Goal: Information Seeking & Learning: Learn about a topic

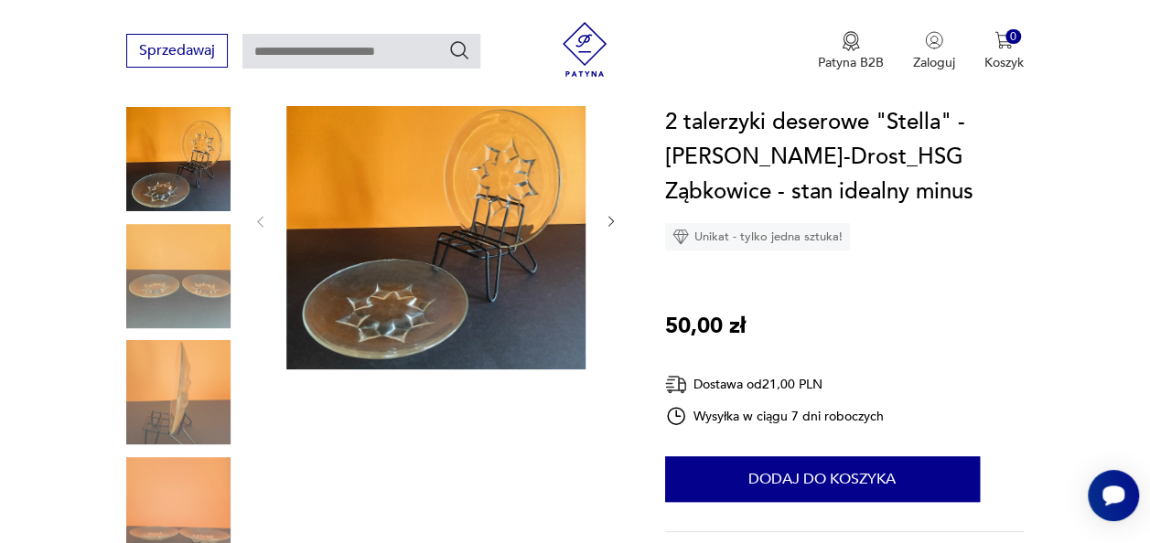
scroll to position [183, 0]
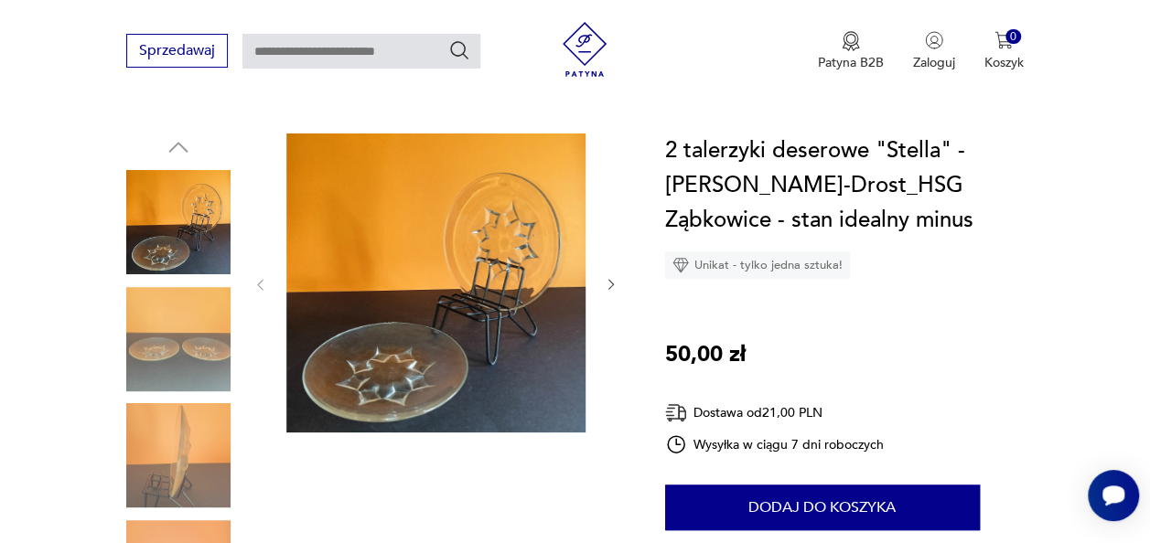
click at [163, 448] on img at bounding box center [178, 455] width 104 height 104
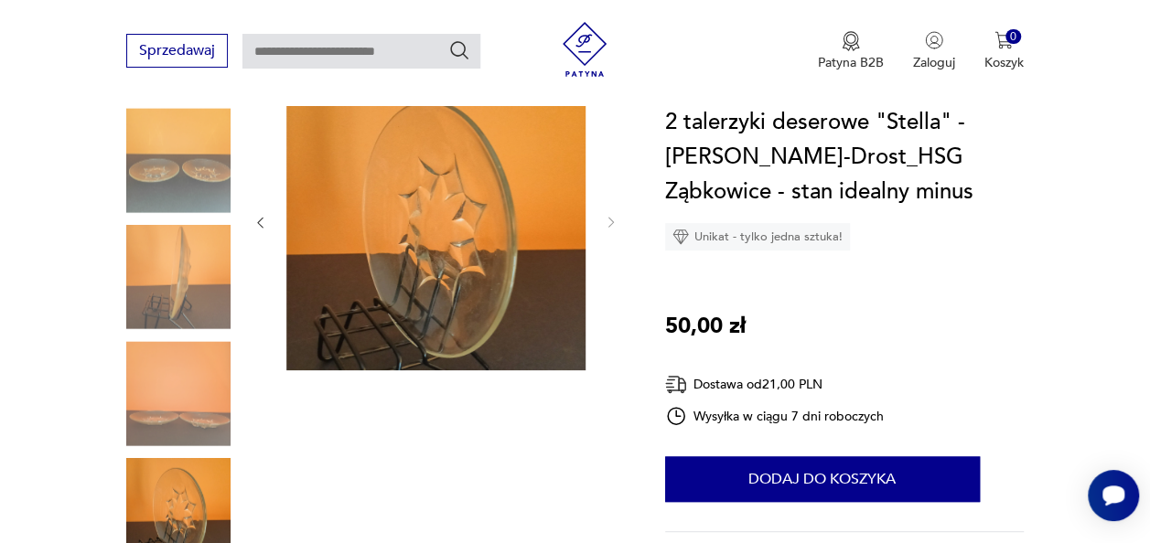
scroll to position [274, 0]
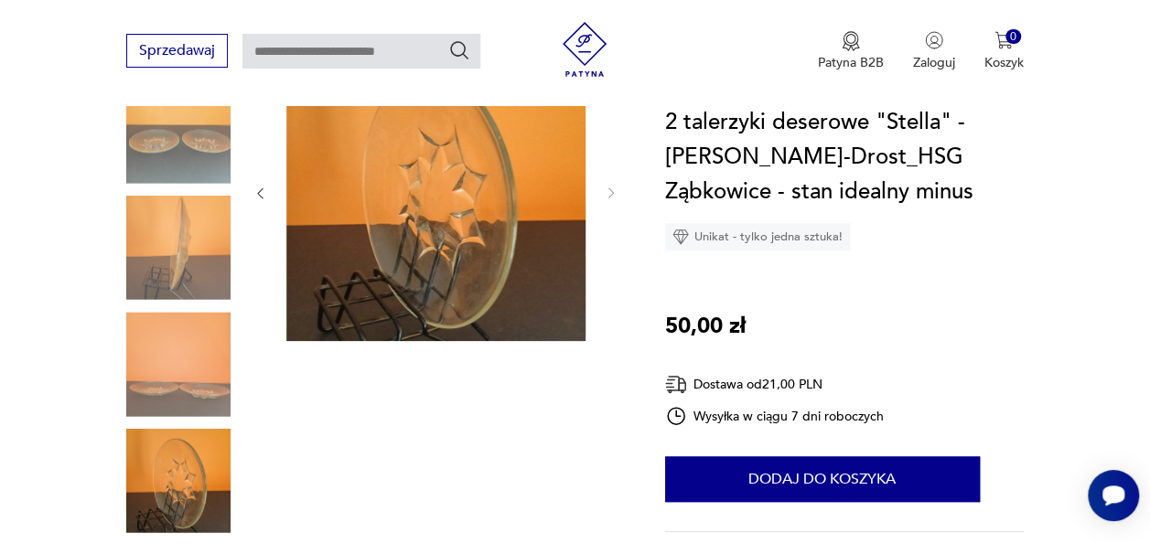
click at [227, 145] on img at bounding box center [178, 131] width 104 height 104
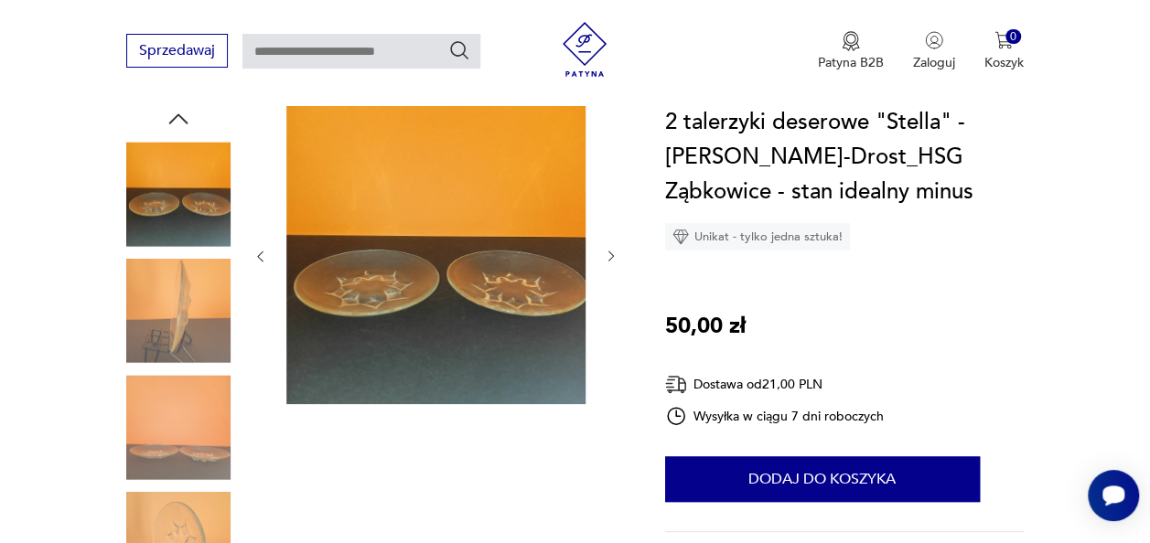
scroll to position [183, 0]
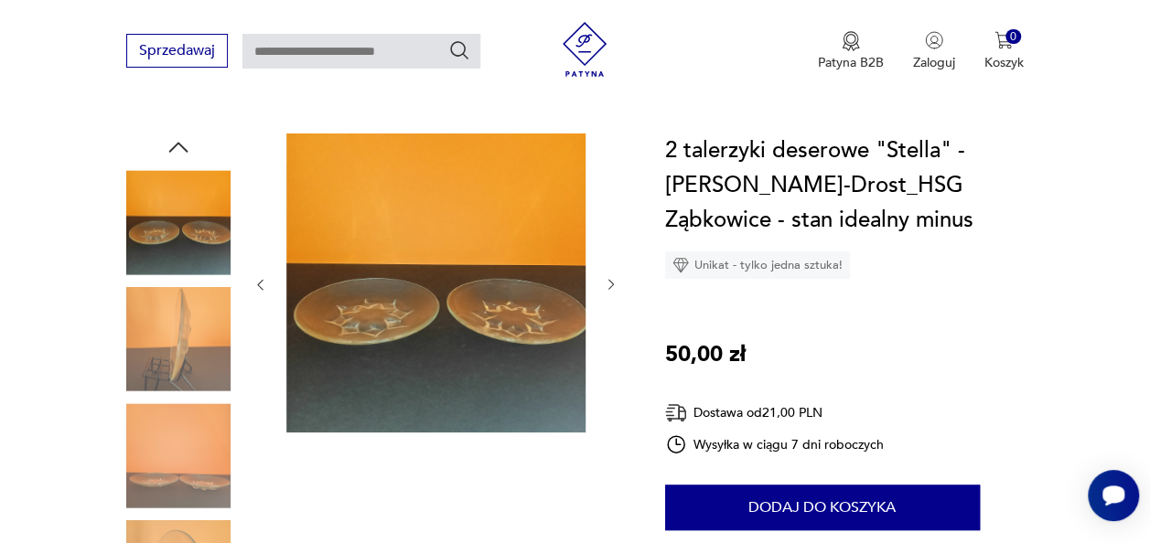
click at [187, 439] on img at bounding box center [178, 455] width 104 height 104
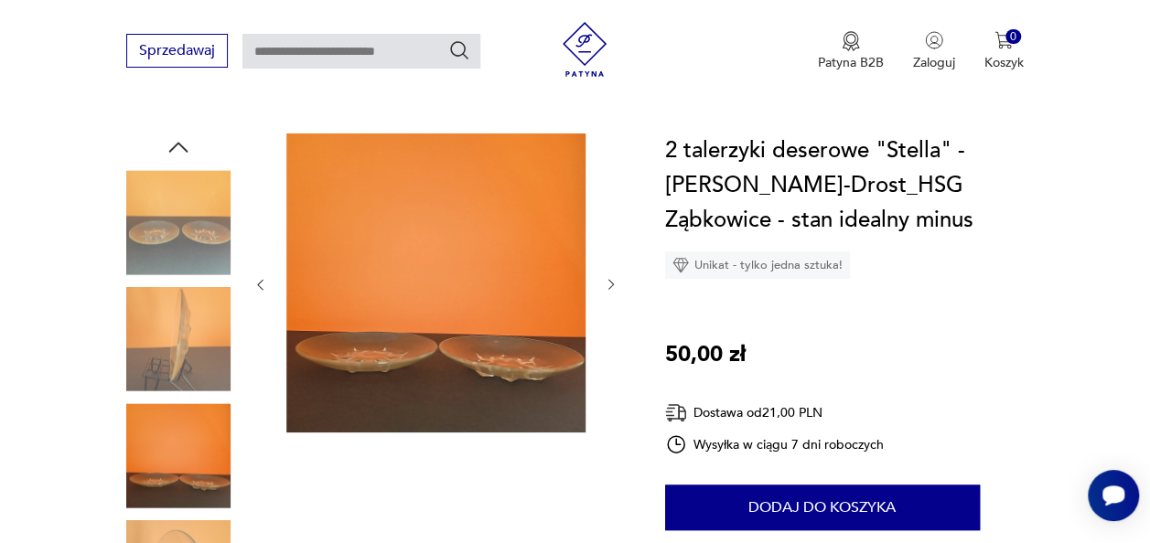
click at [185, 223] on img at bounding box center [178, 222] width 104 height 104
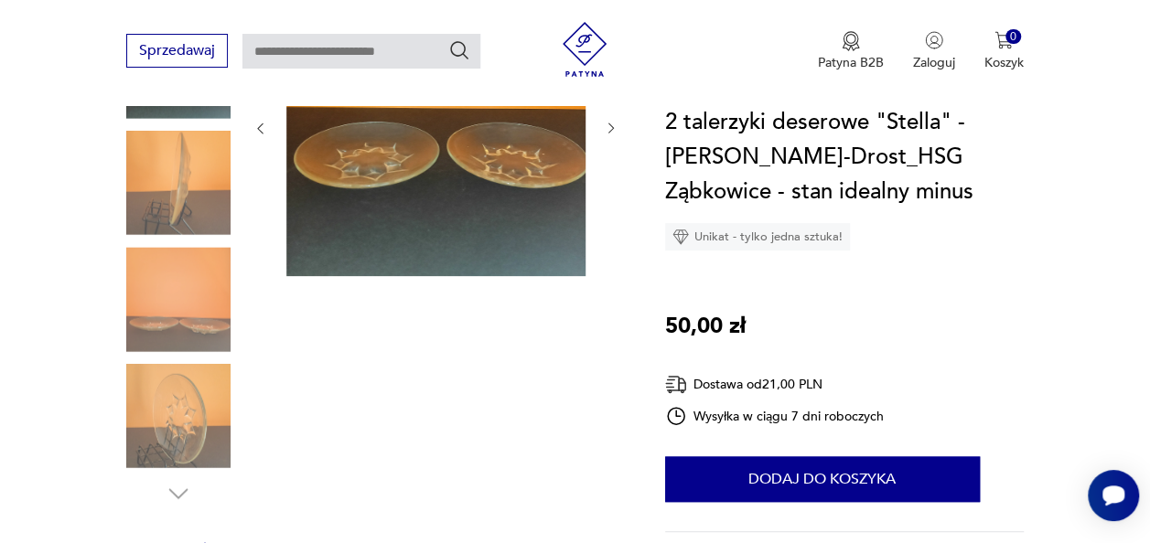
scroll to position [457, 0]
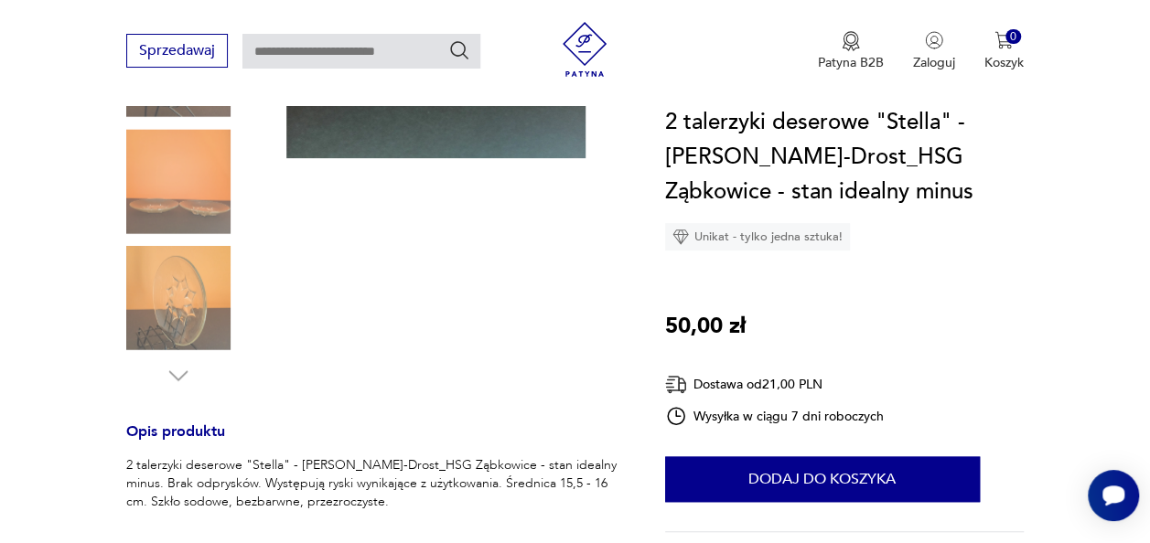
click at [181, 300] on img at bounding box center [178, 298] width 104 height 104
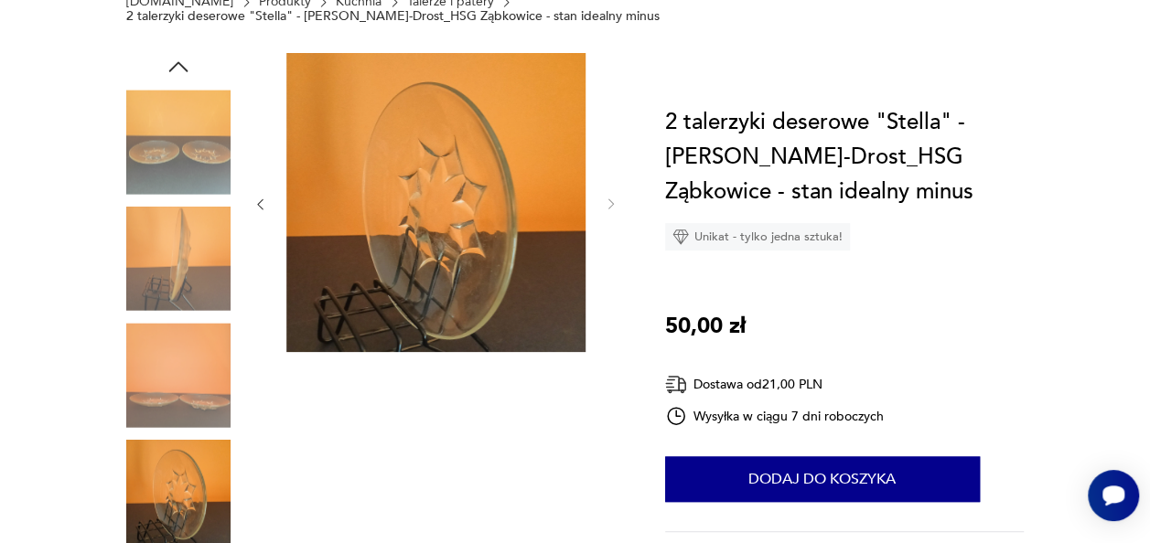
scroll to position [91, 0]
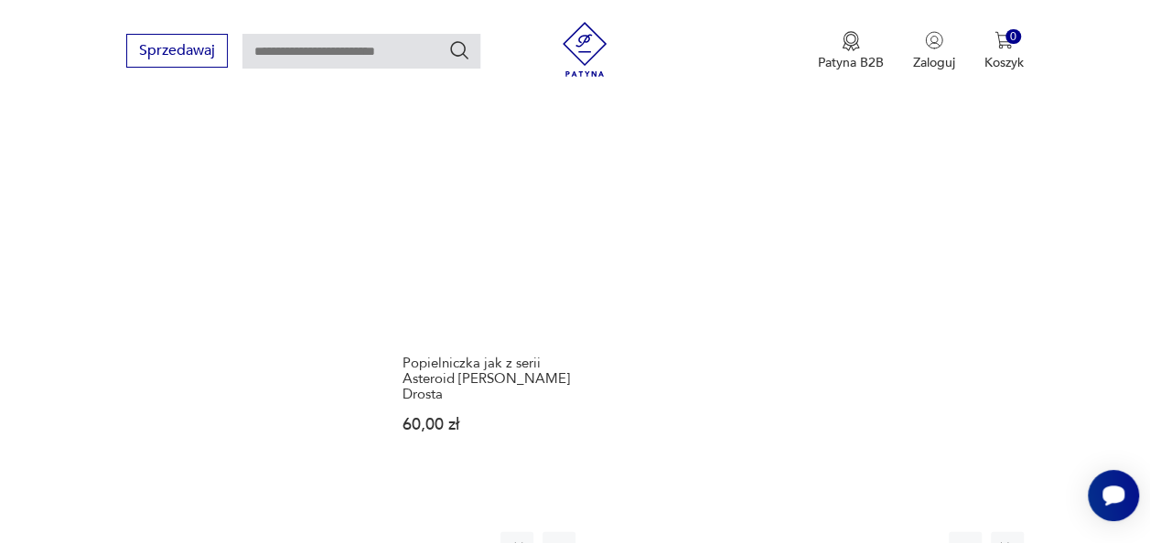
scroll to position [2174, 0]
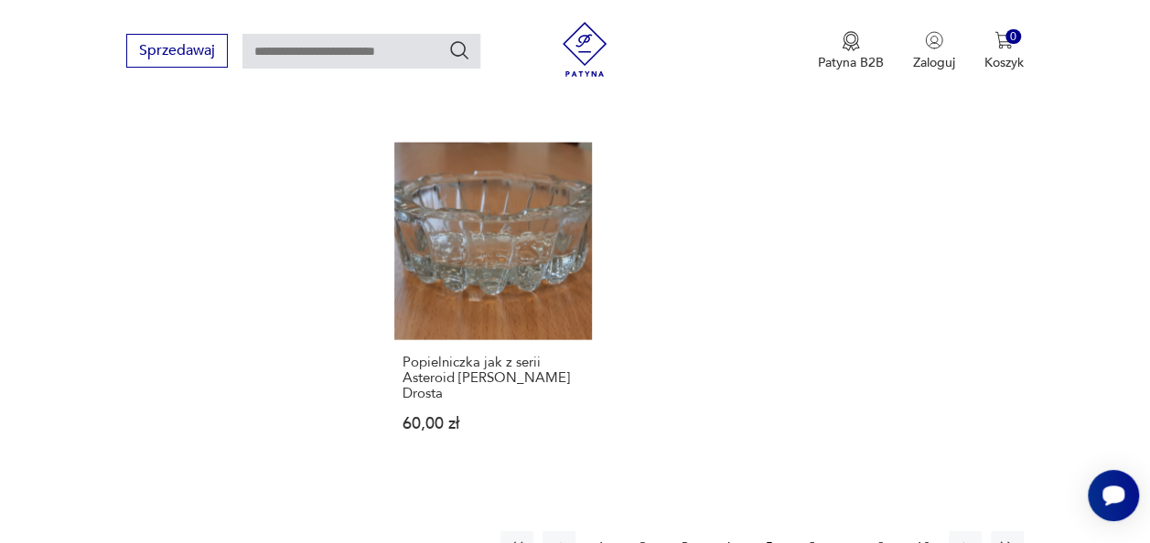
click at [684, 532] on button "3" at bounding box center [685, 548] width 33 height 33
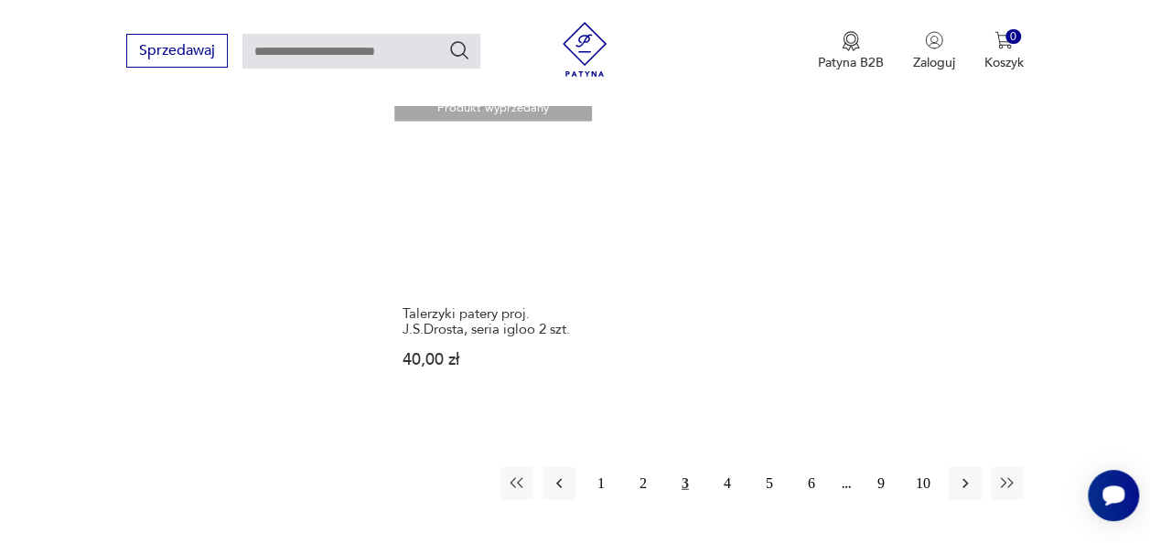
scroll to position [2082, 0]
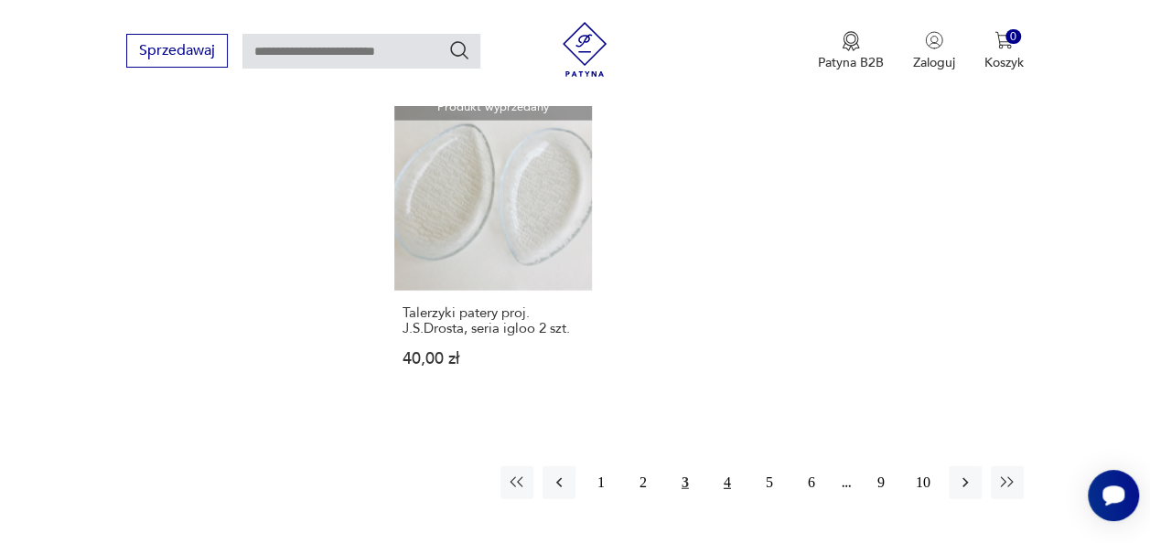
drag, startPoint x: 730, startPoint y: 452, endPoint x: 717, endPoint y: 446, distance: 14.3
click at [726, 467] on button "4" at bounding box center [727, 483] width 33 height 33
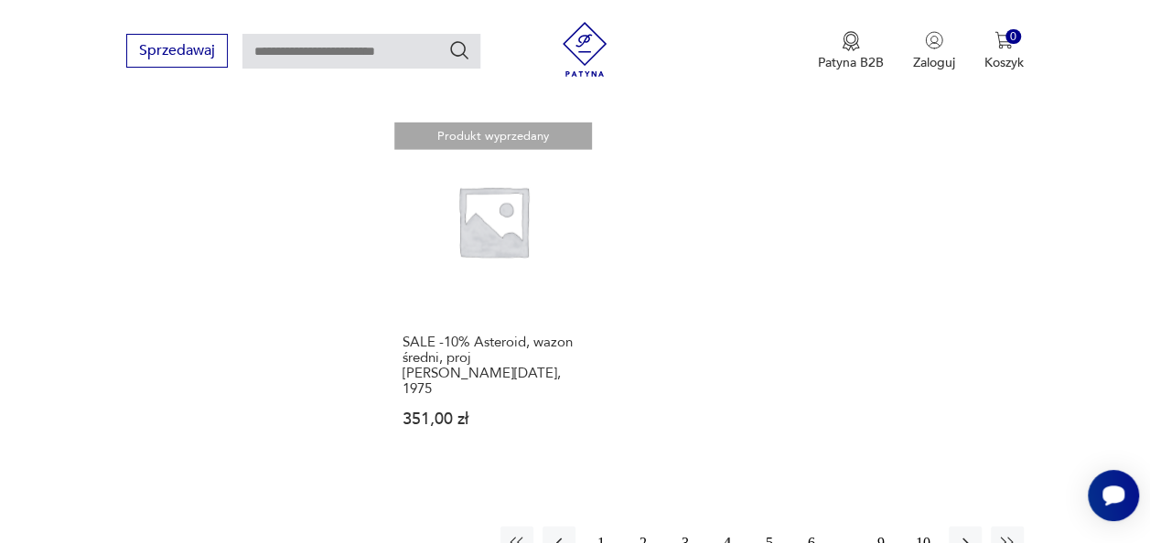
scroll to position [2174, 0]
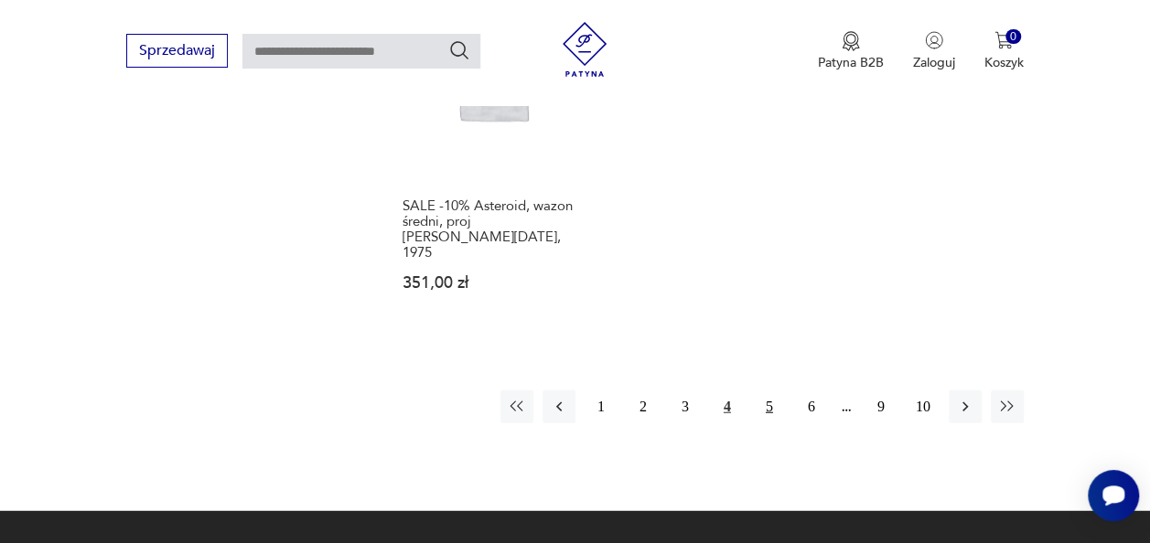
click at [768, 392] on button "5" at bounding box center [769, 407] width 33 height 33
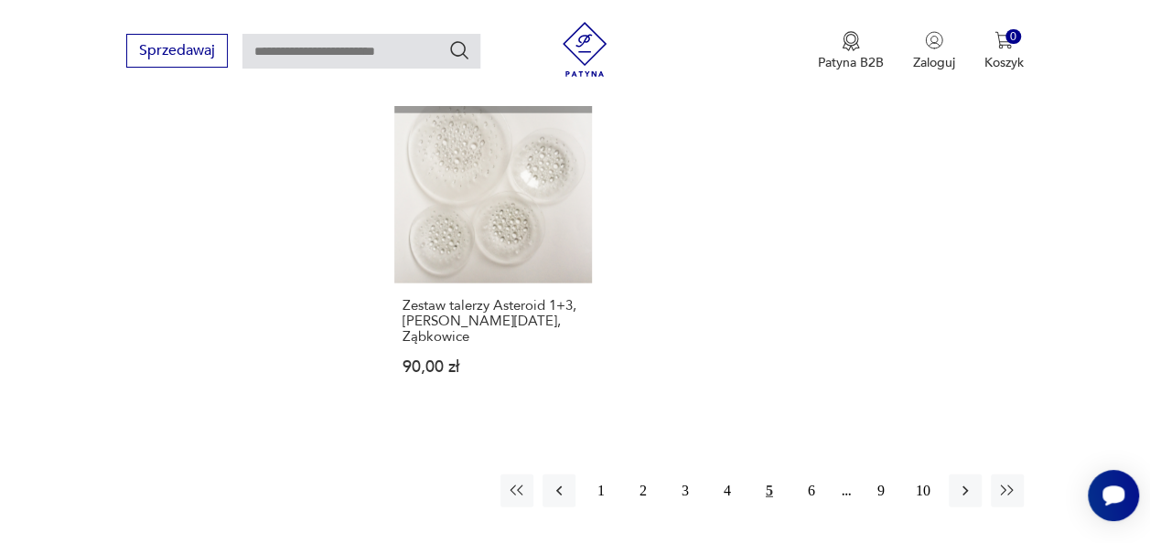
scroll to position [2265, 0]
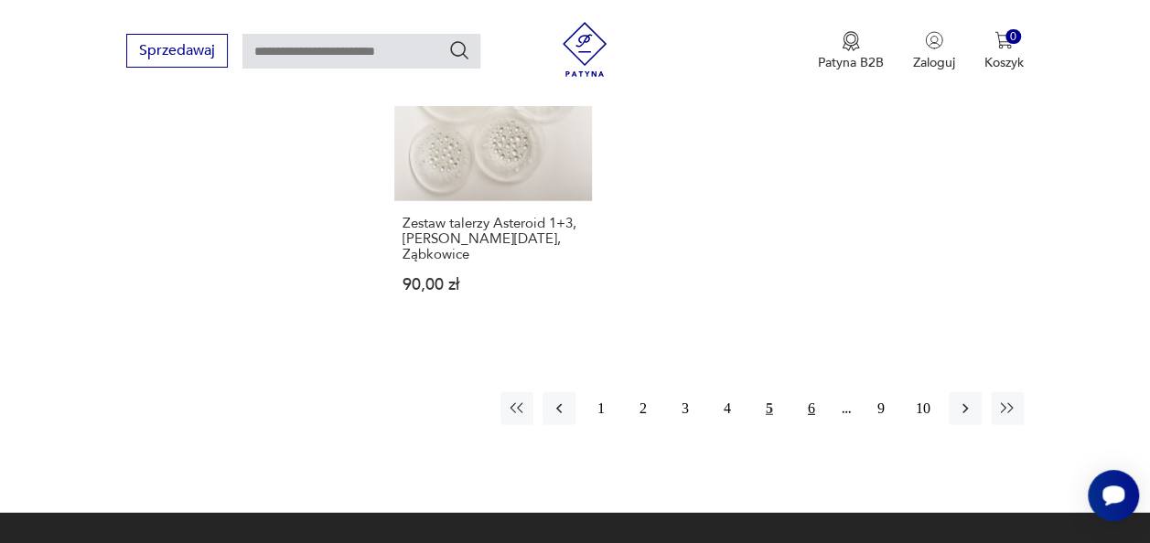
click at [815, 392] on button "6" at bounding box center [811, 408] width 33 height 33
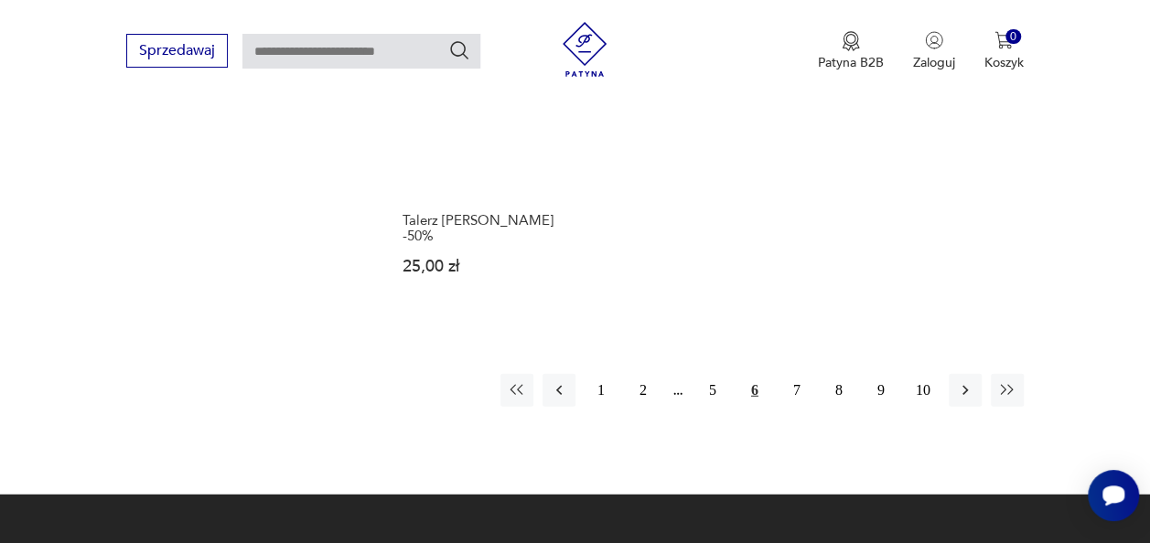
scroll to position [2265, 0]
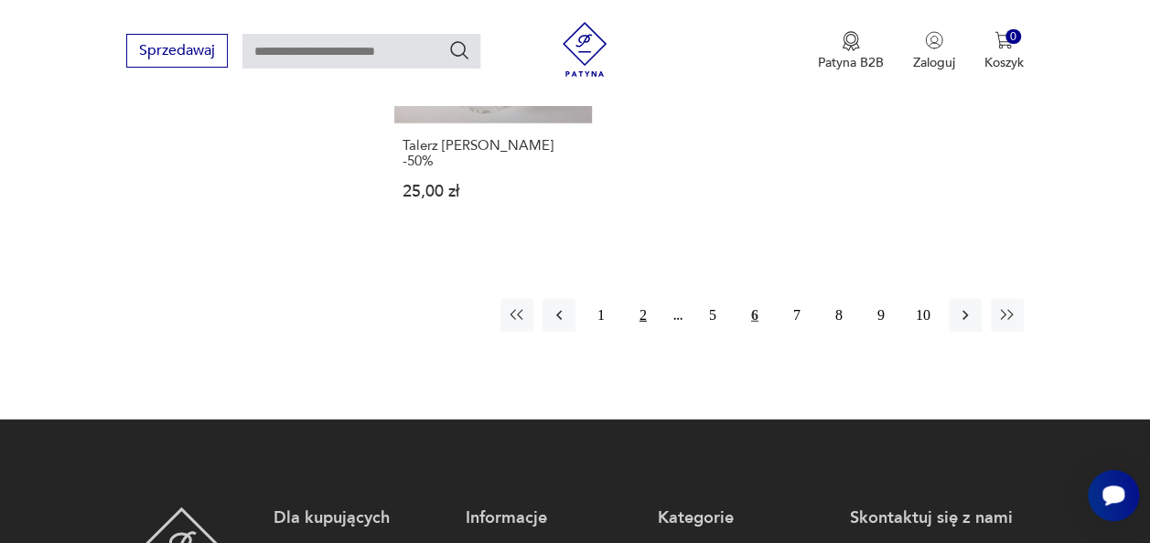
click at [640, 304] on button "2" at bounding box center [643, 315] width 33 height 33
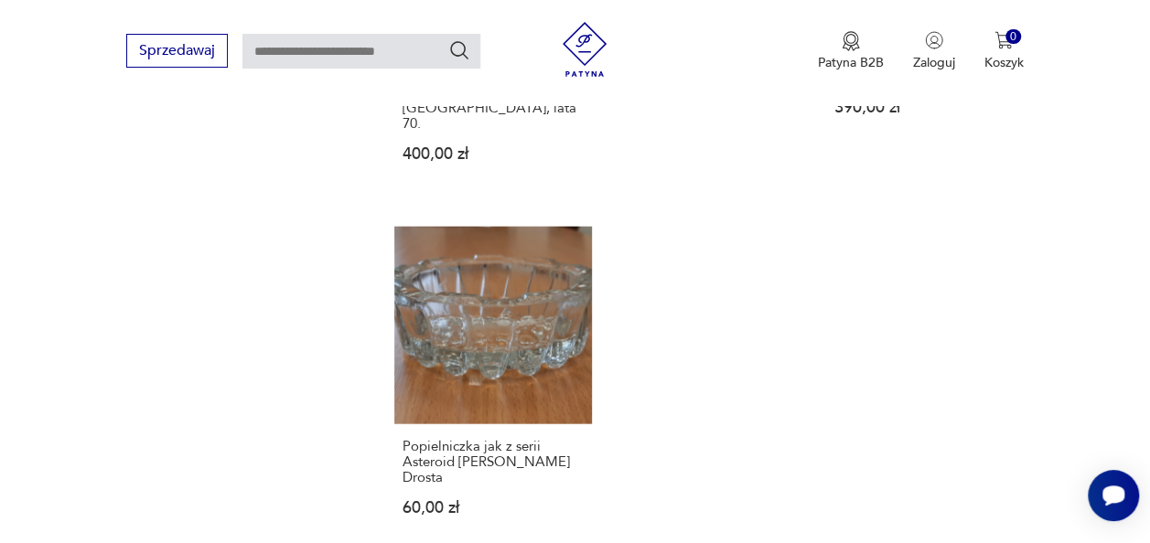
scroll to position [2265, 0]
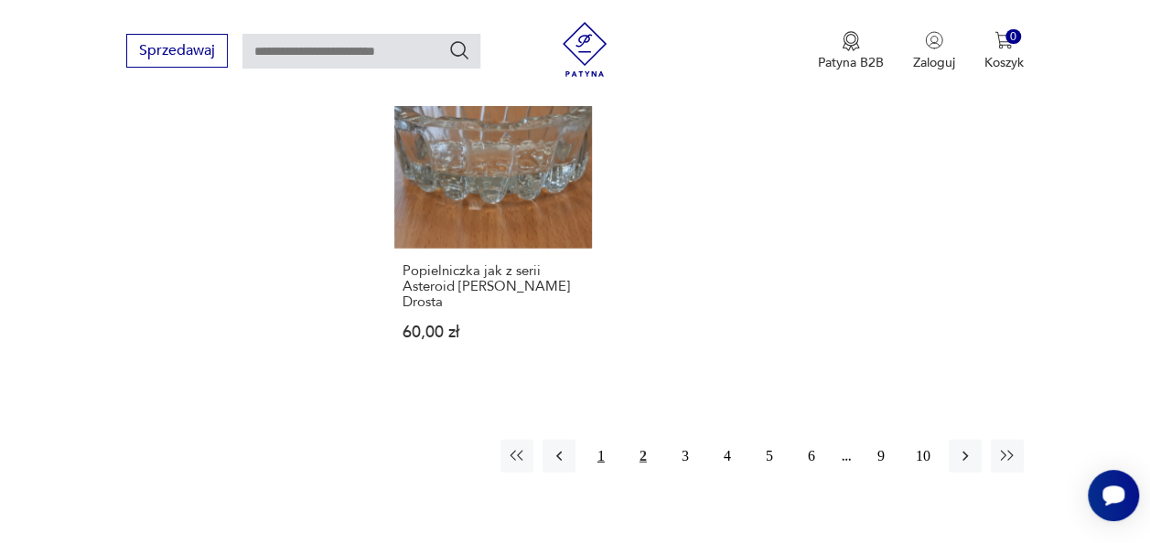
click at [604, 440] on button "1" at bounding box center [601, 456] width 33 height 33
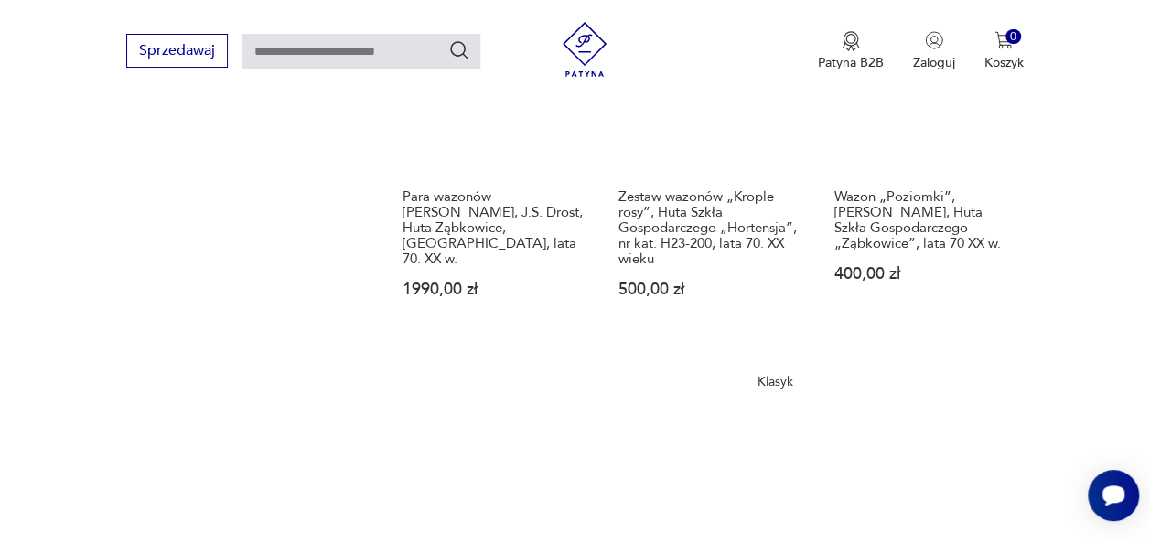
scroll to position [1350, 0]
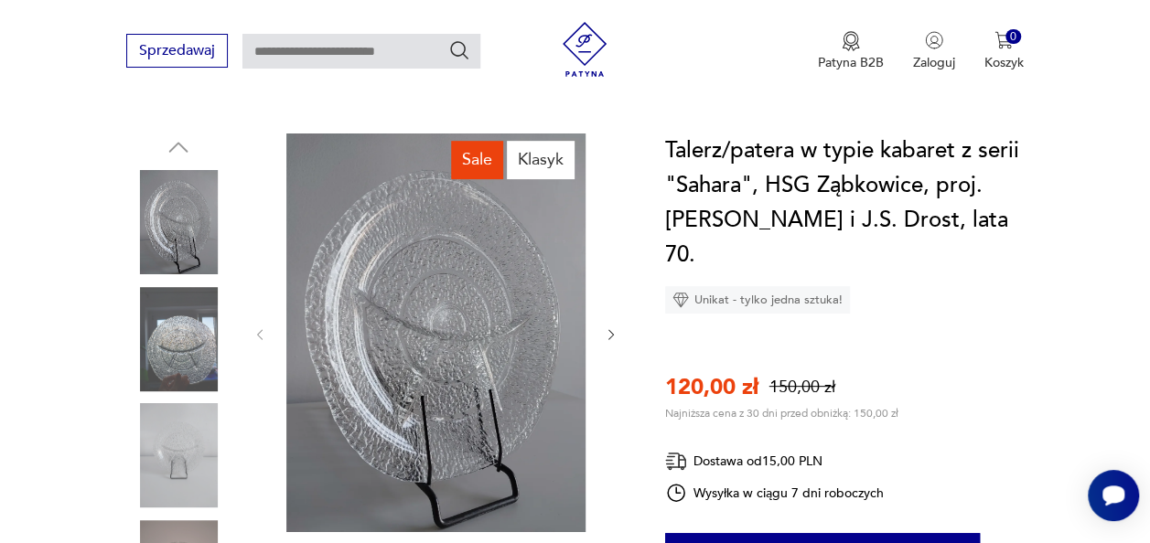
scroll to position [274, 0]
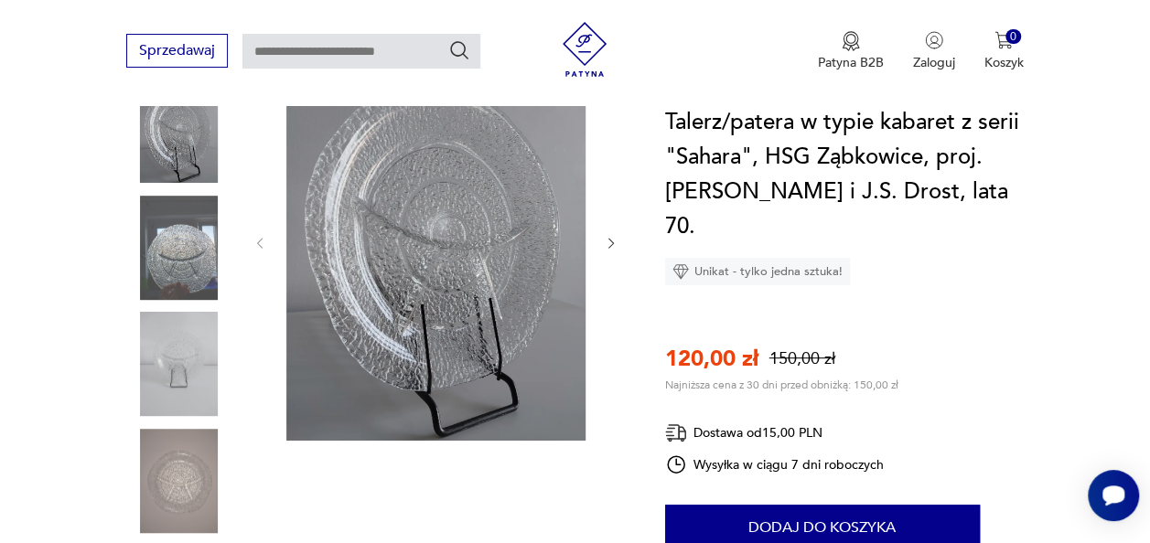
click at [167, 388] on img at bounding box center [178, 364] width 104 height 104
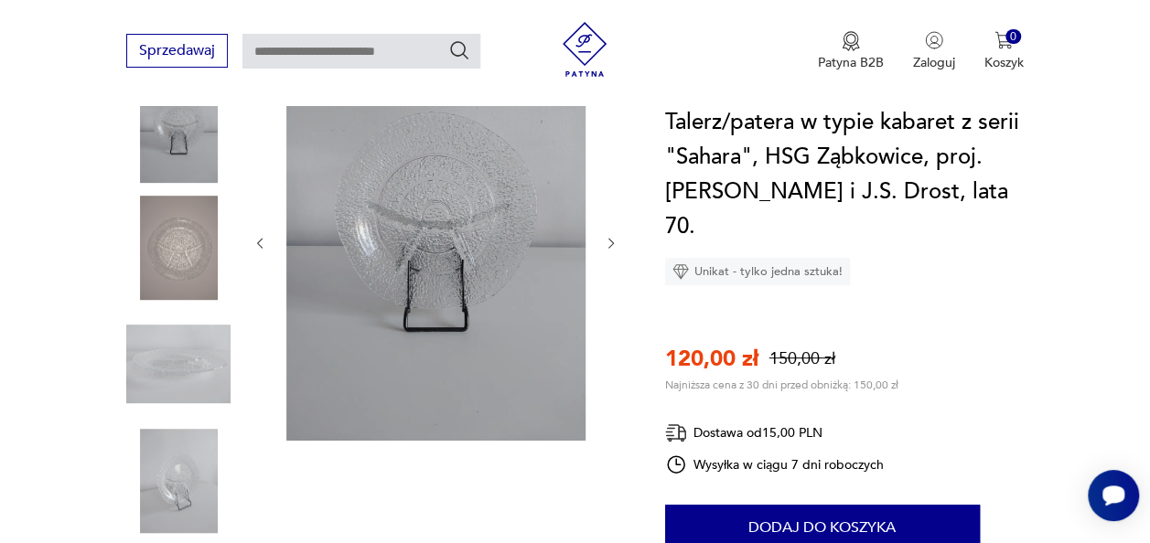
click at [196, 455] on img at bounding box center [178, 481] width 104 height 104
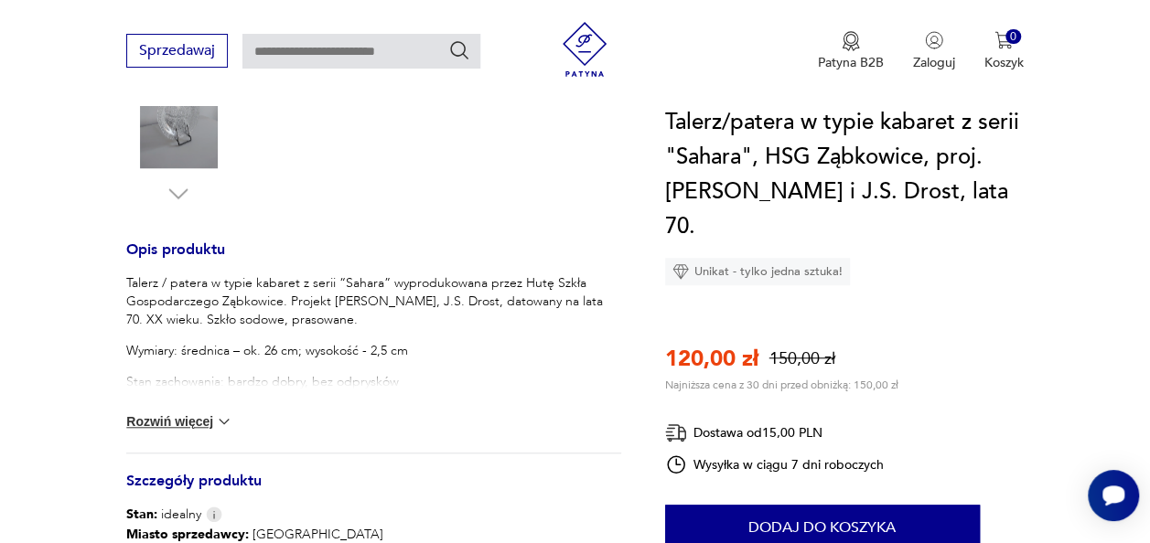
scroll to position [640, 0]
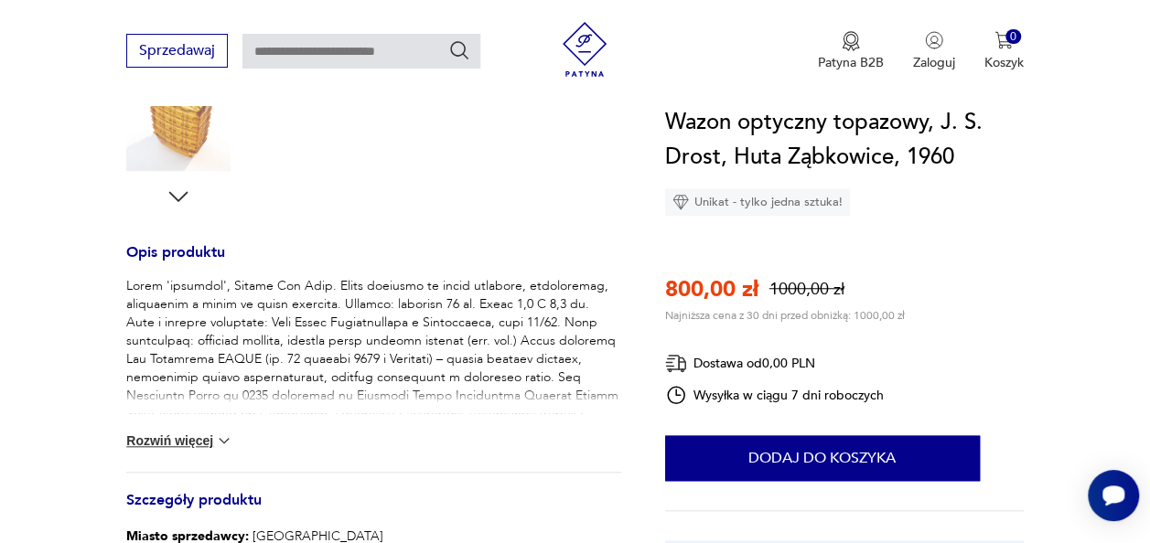
scroll to position [640, 0]
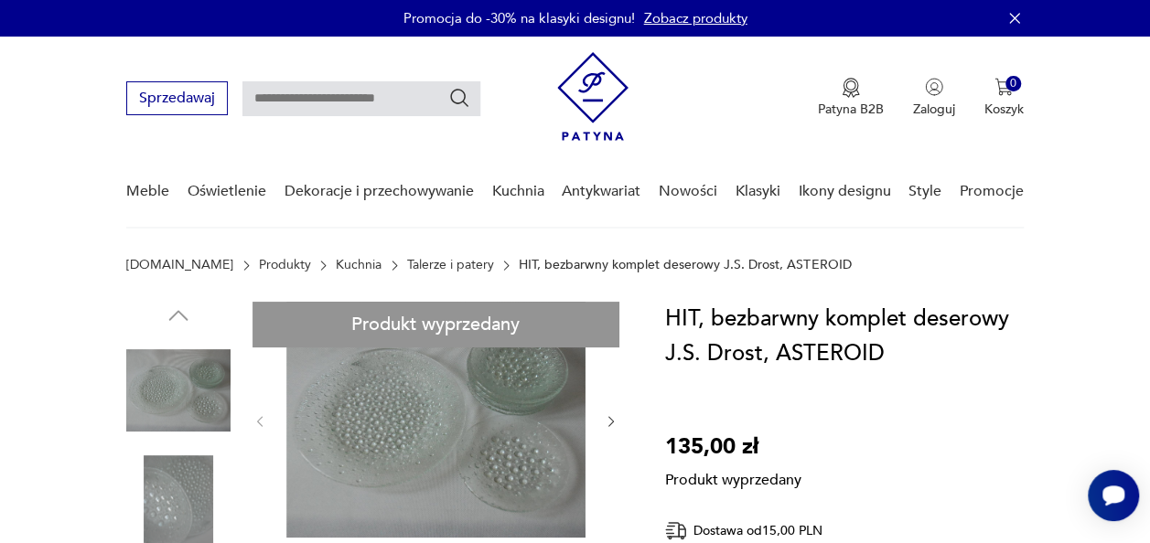
scroll to position [91, 0]
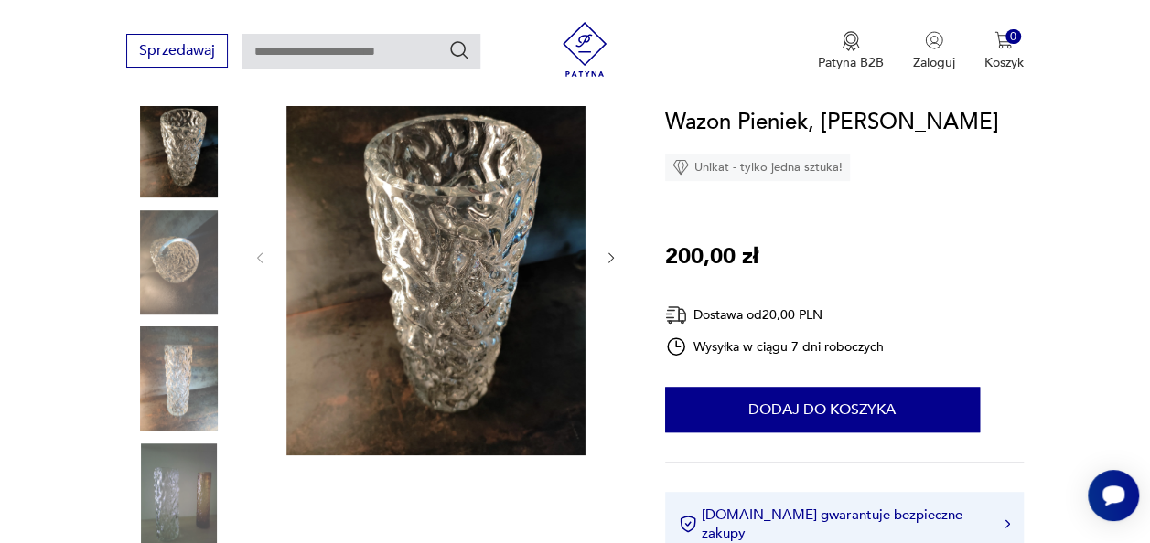
scroll to position [274, 0]
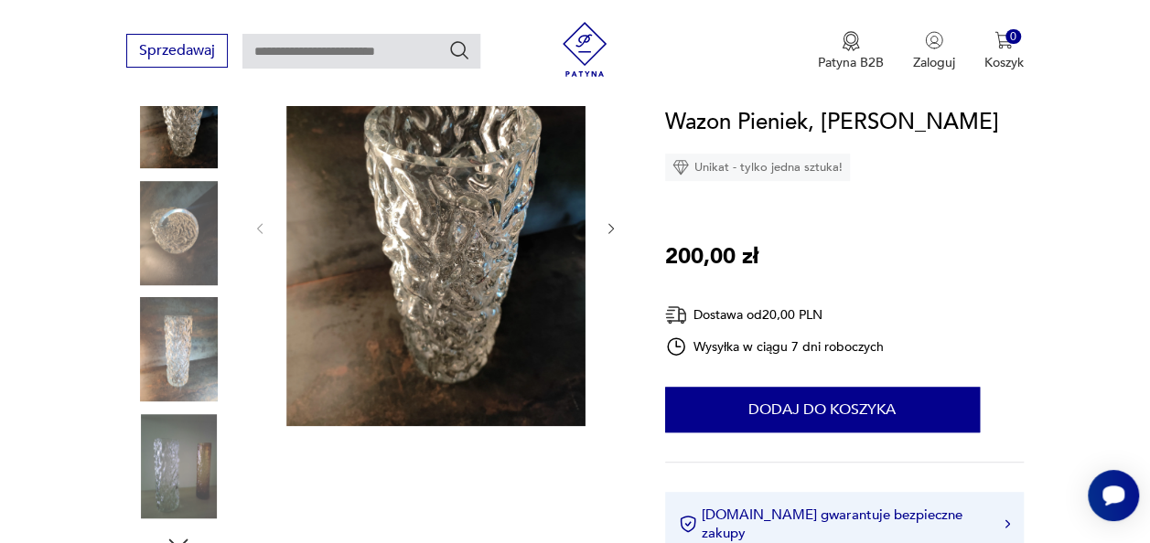
click at [164, 348] on img at bounding box center [178, 349] width 104 height 104
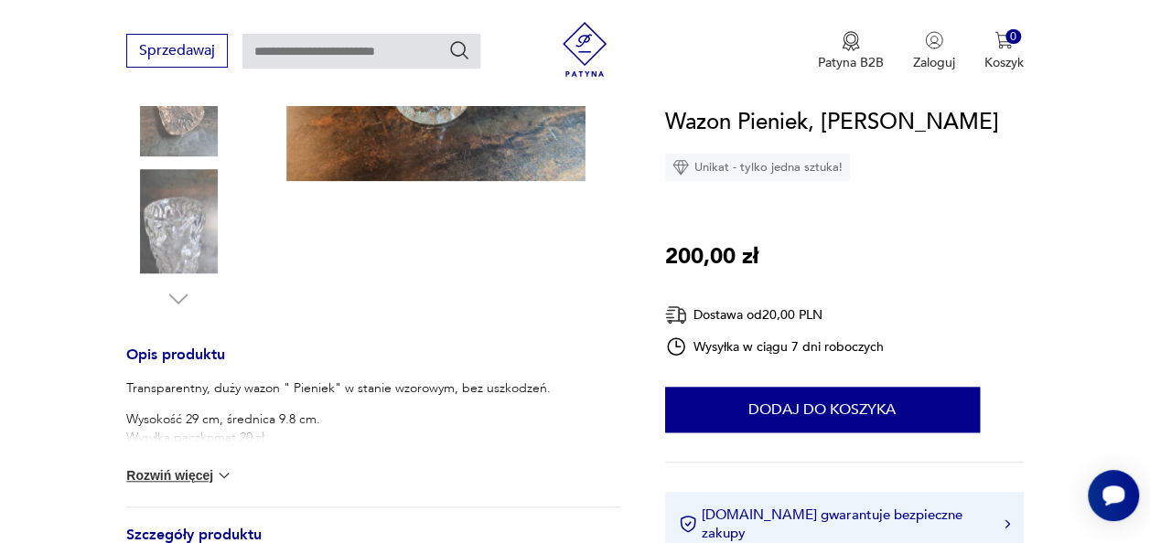
scroll to position [549, 0]
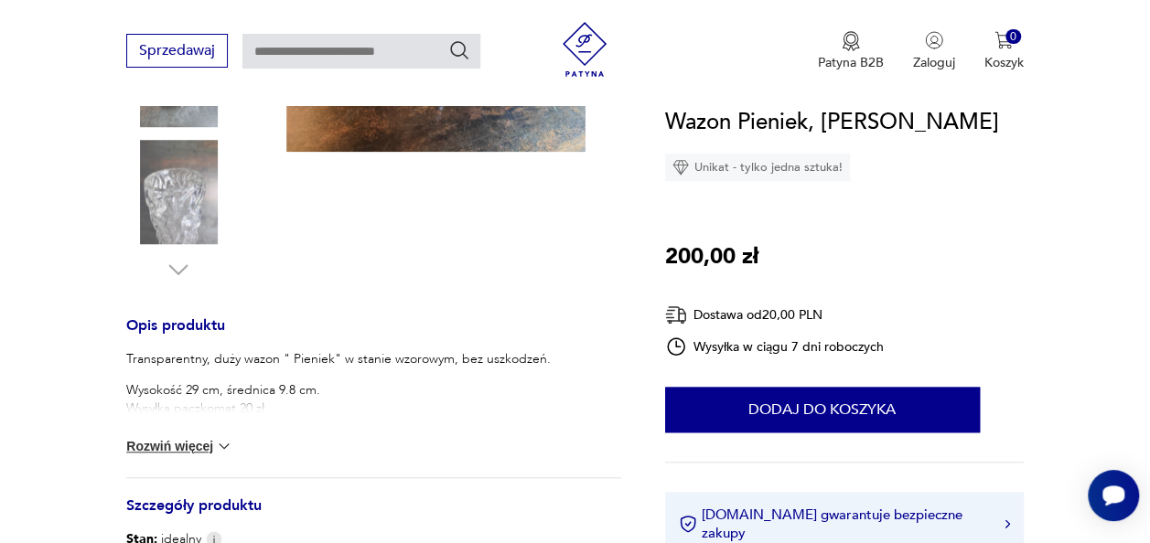
click at [203, 446] on button "Rozwiń więcej" at bounding box center [179, 446] width 106 height 18
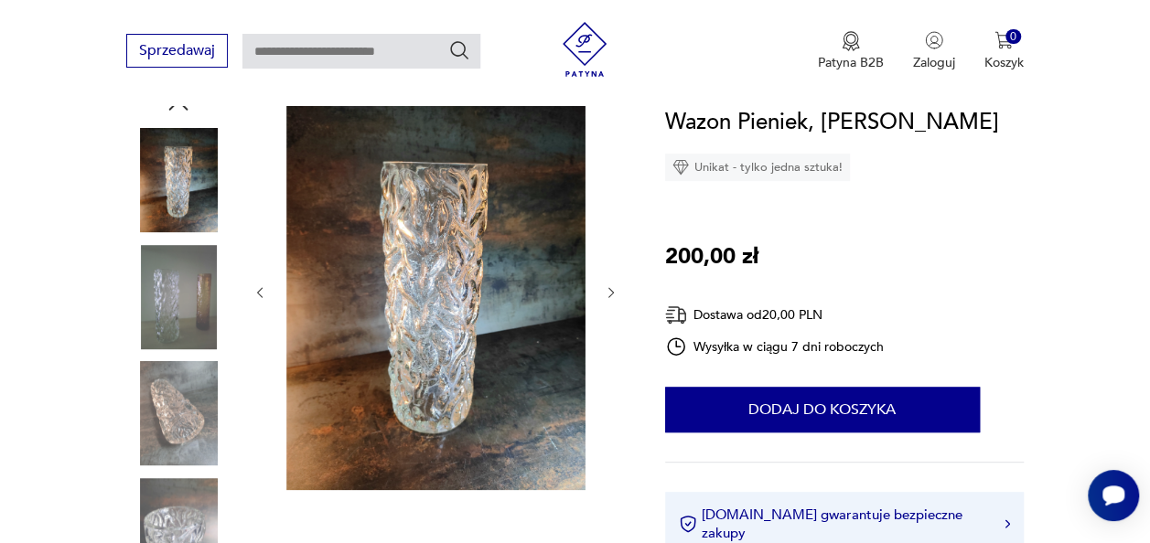
scroll to position [183, 0]
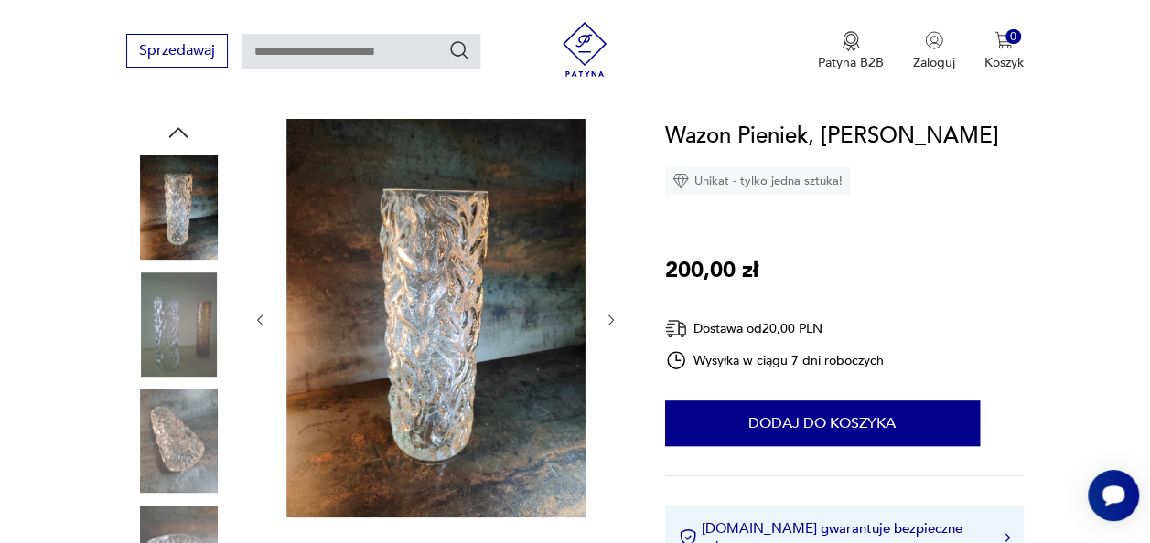
click at [182, 331] on img at bounding box center [178, 325] width 104 height 104
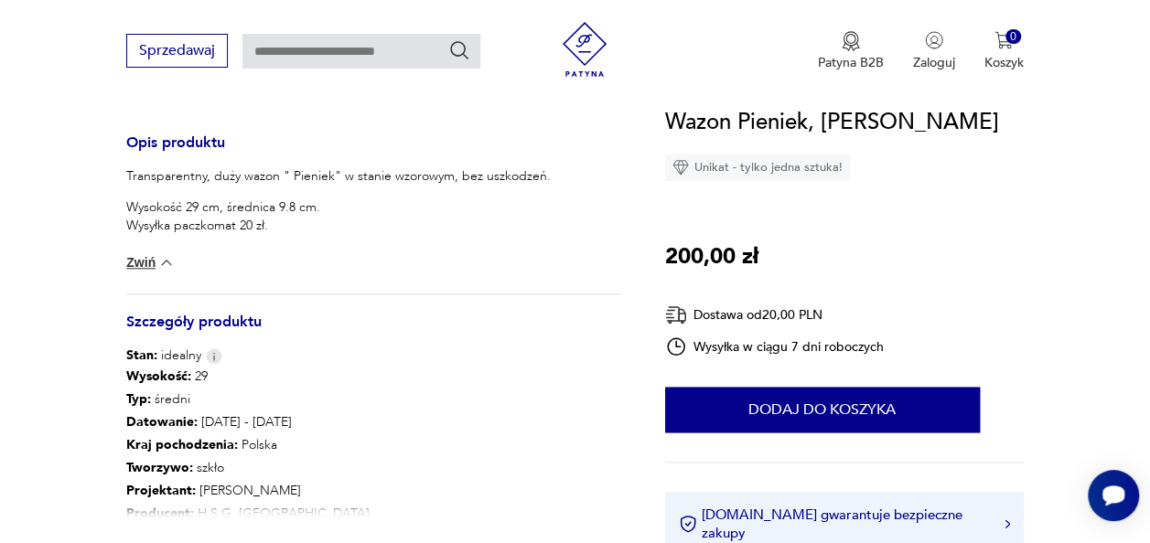
scroll to position [915, 0]
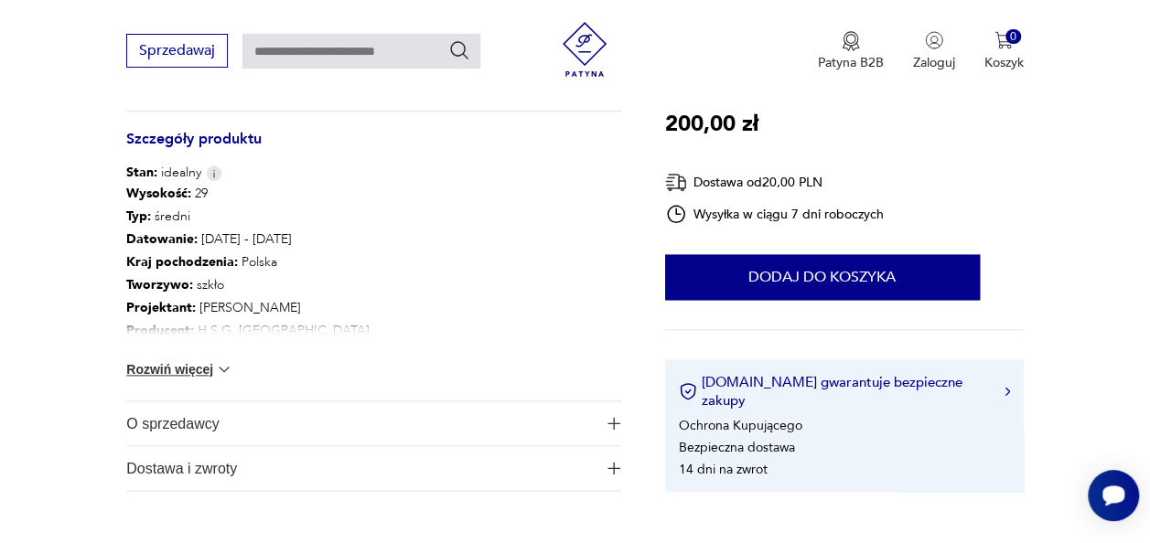
drag, startPoint x: 223, startPoint y: 370, endPoint x: 318, endPoint y: 364, distance: 95.3
click at [223, 369] on img at bounding box center [224, 369] width 18 height 18
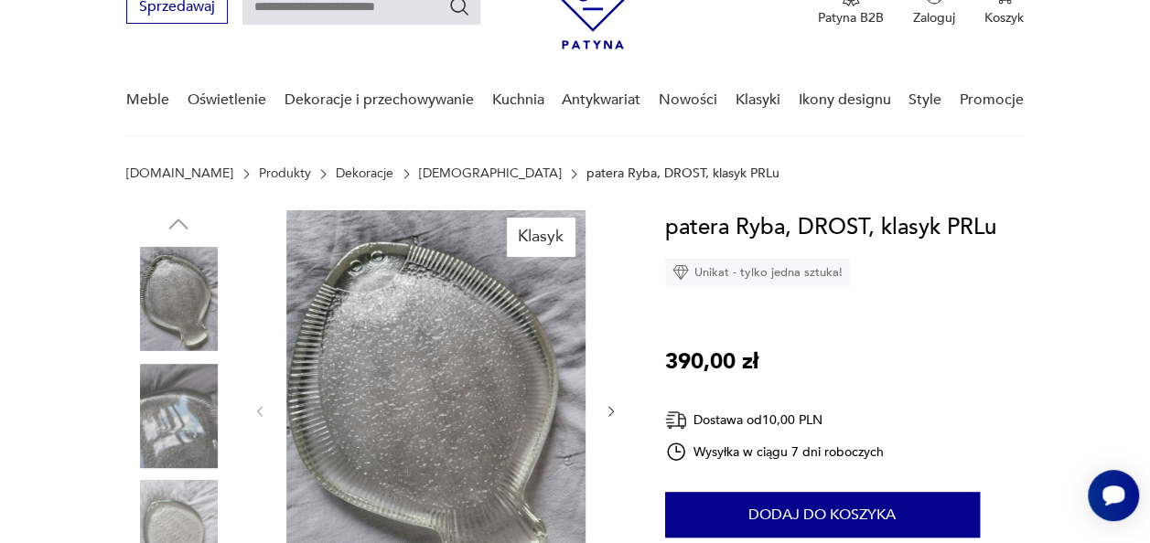
scroll to position [274, 0]
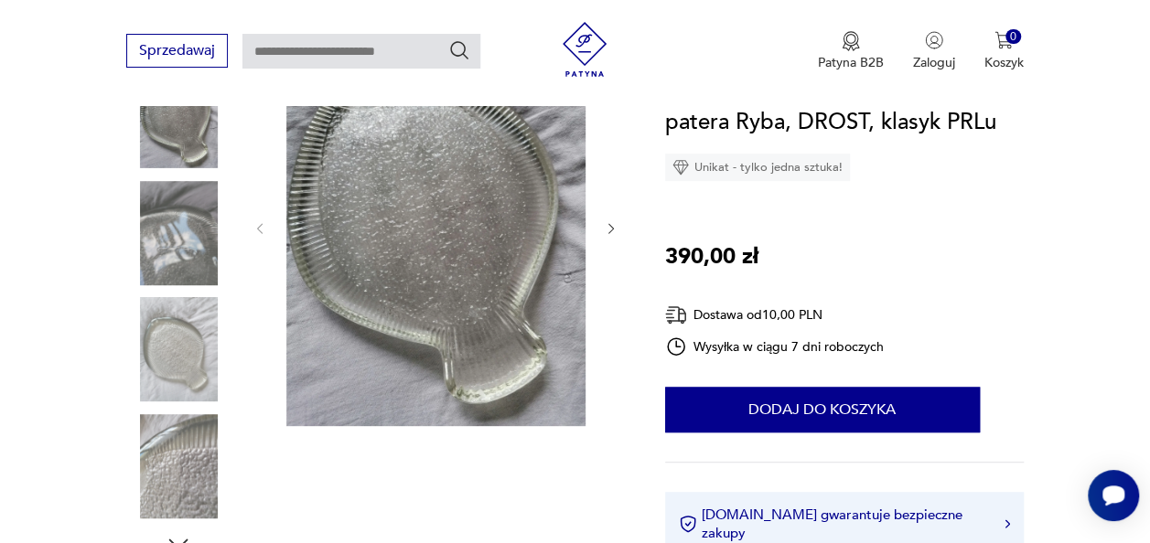
click at [182, 457] on img at bounding box center [178, 466] width 104 height 104
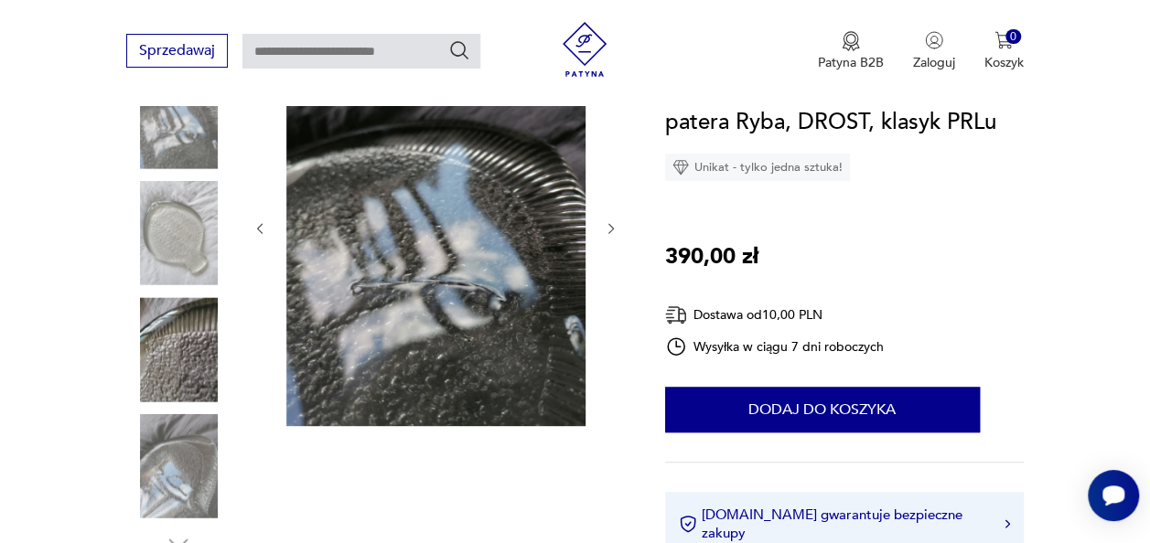
click at [182, 218] on img at bounding box center [178, 233] width 104 height 104
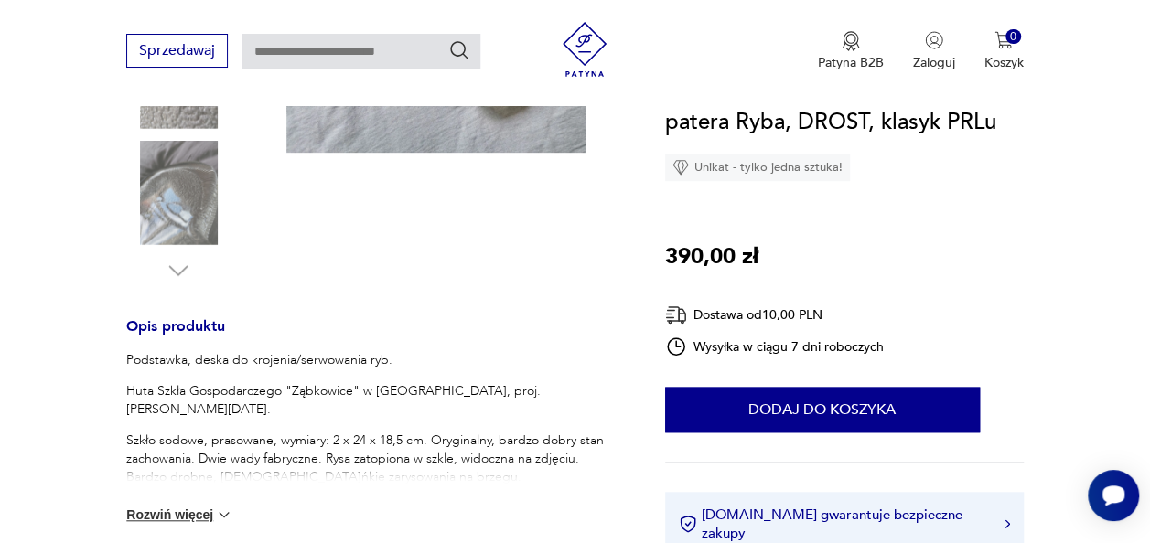
scroll to position [549, 0]
click at [220, 512] on img at bounding box center [224, 514] width 18 height 18
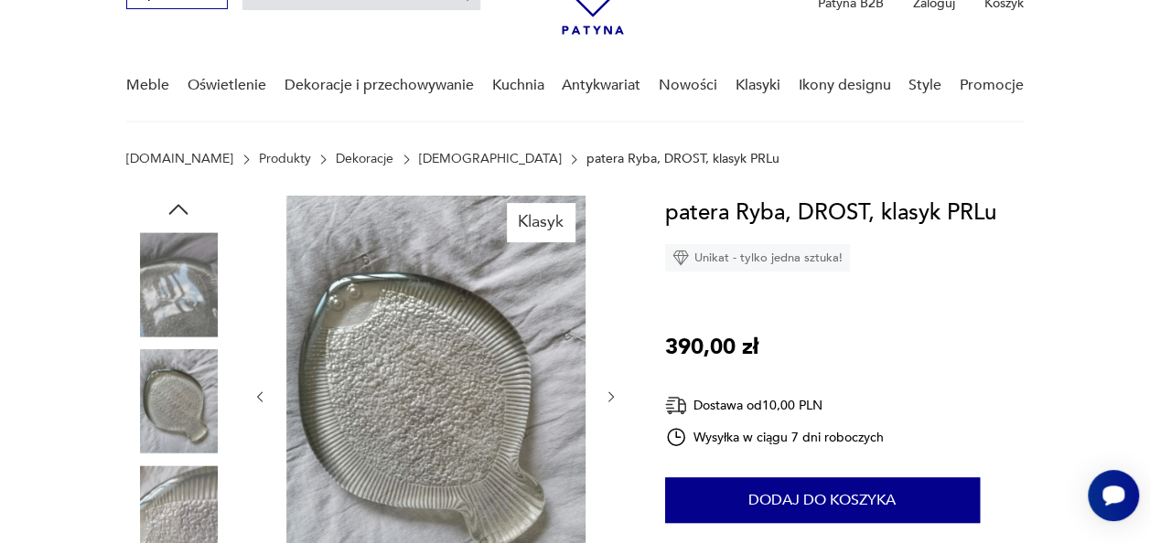
scroll to position [0, 0]
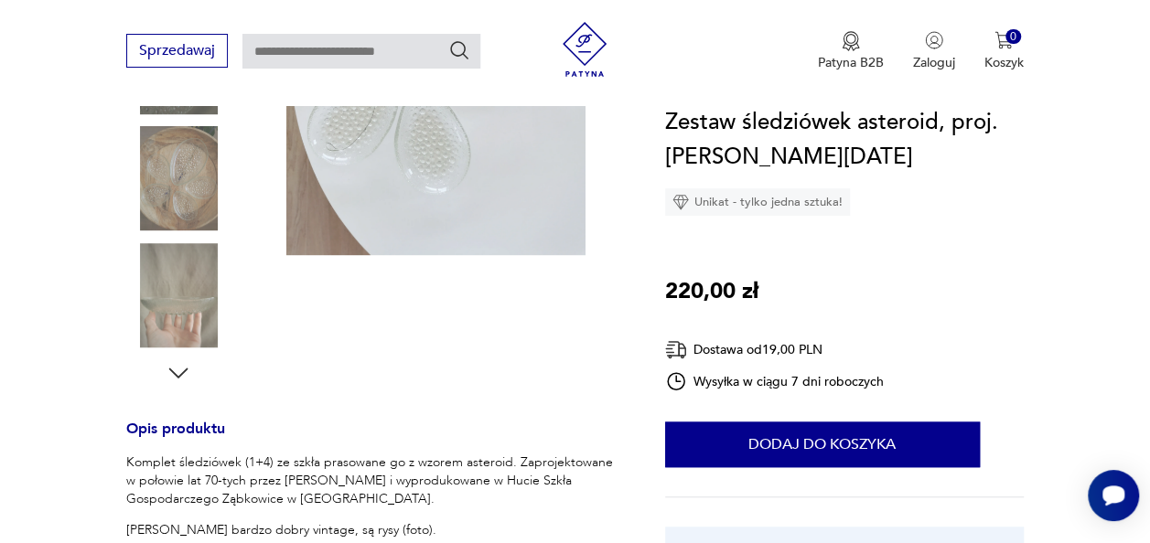
scroll to position [549, 0]
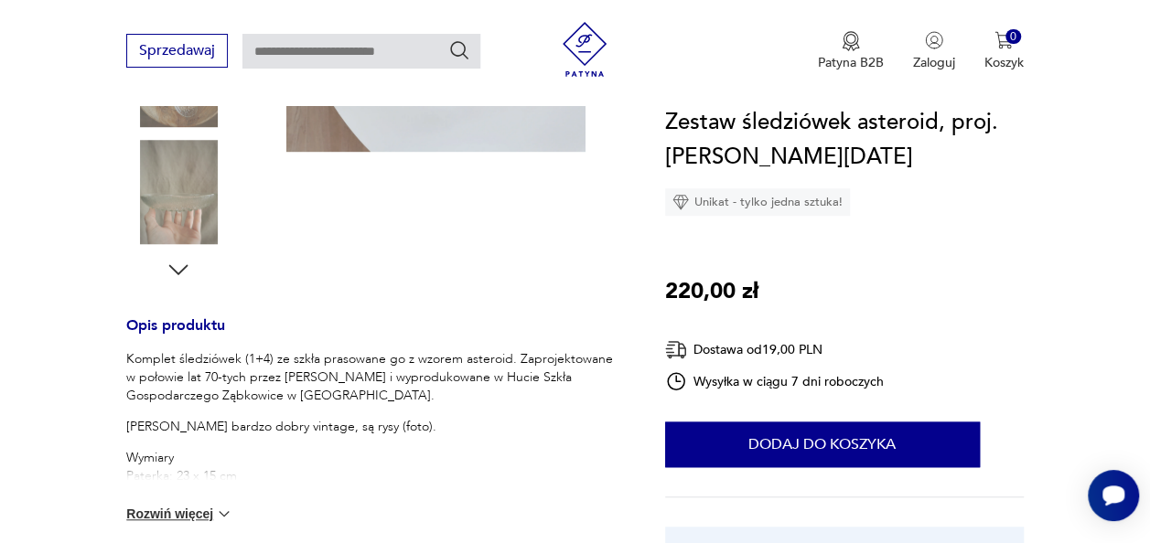
click at [220, 514] on img at bounding box center [224, 514] width 18 height 18
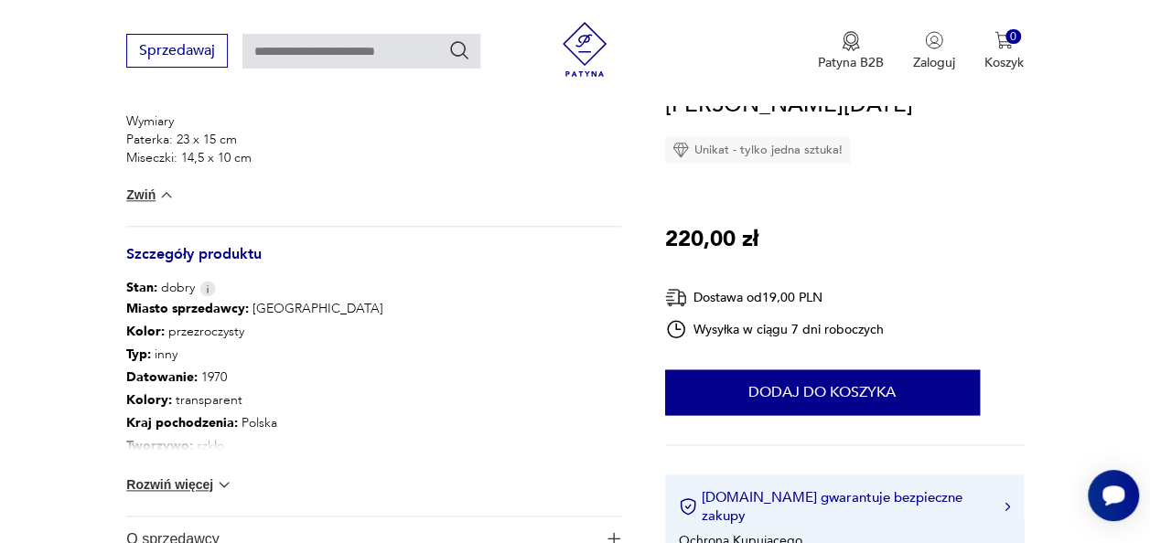
scroll to position [915, 0]
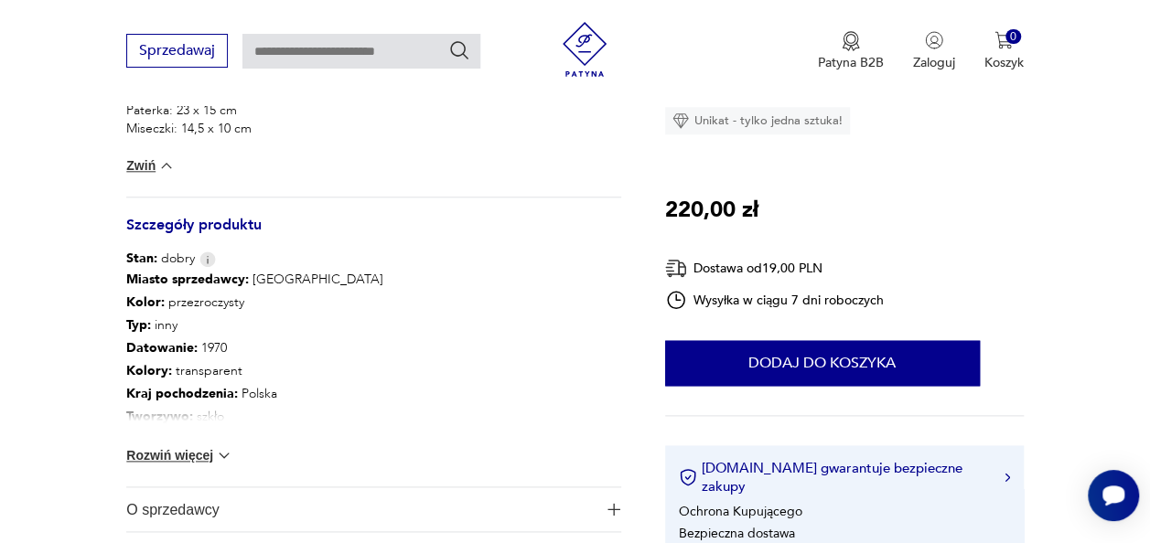
click at [220, 450] on img at bounding box center [224, 455] width 18 height 18
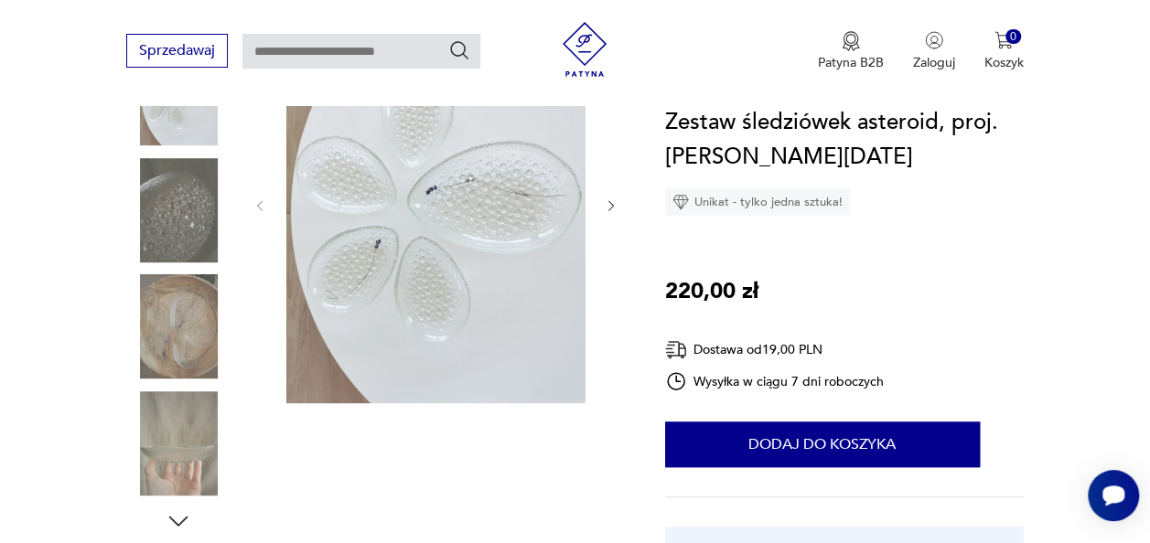
scroll to position [183, 0]
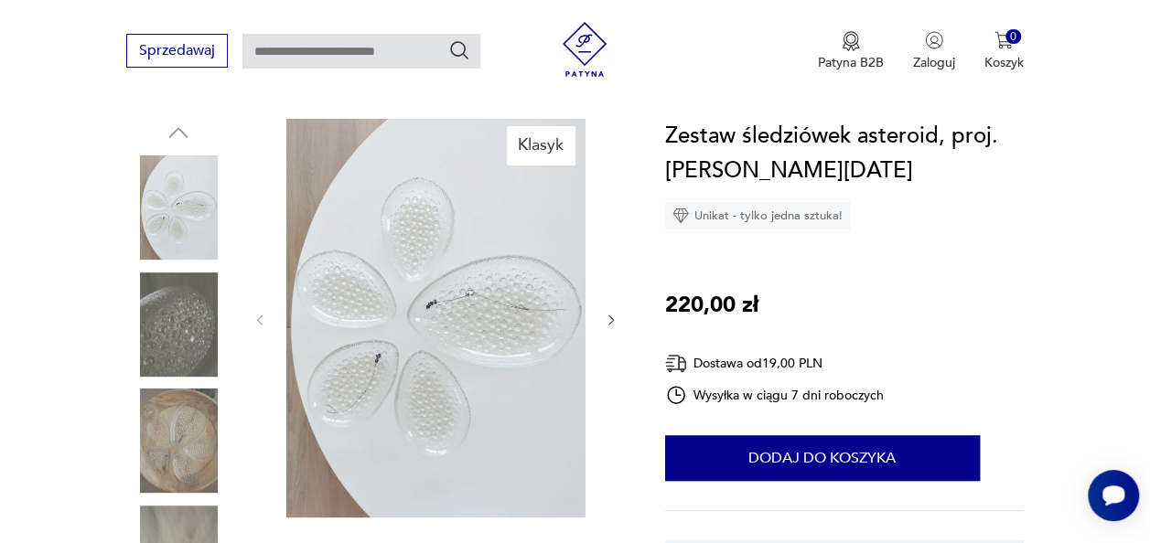
click at [448, 324] on img at bounding box center [435, 318] width 299 height 399
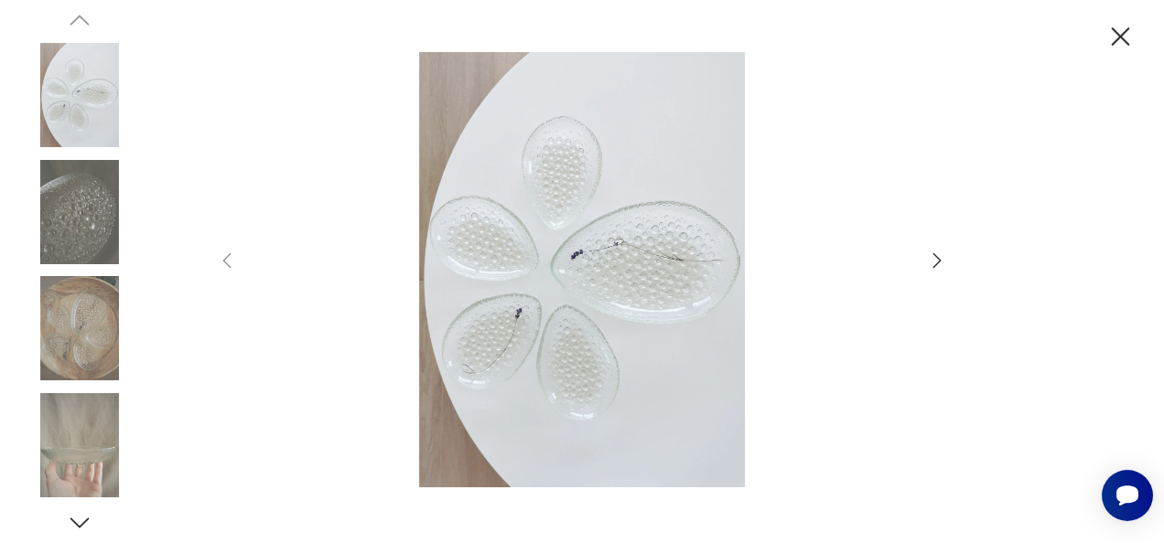
click at [932, 265] on icon "button" at bounding box center [937, 261] width 22 height 22
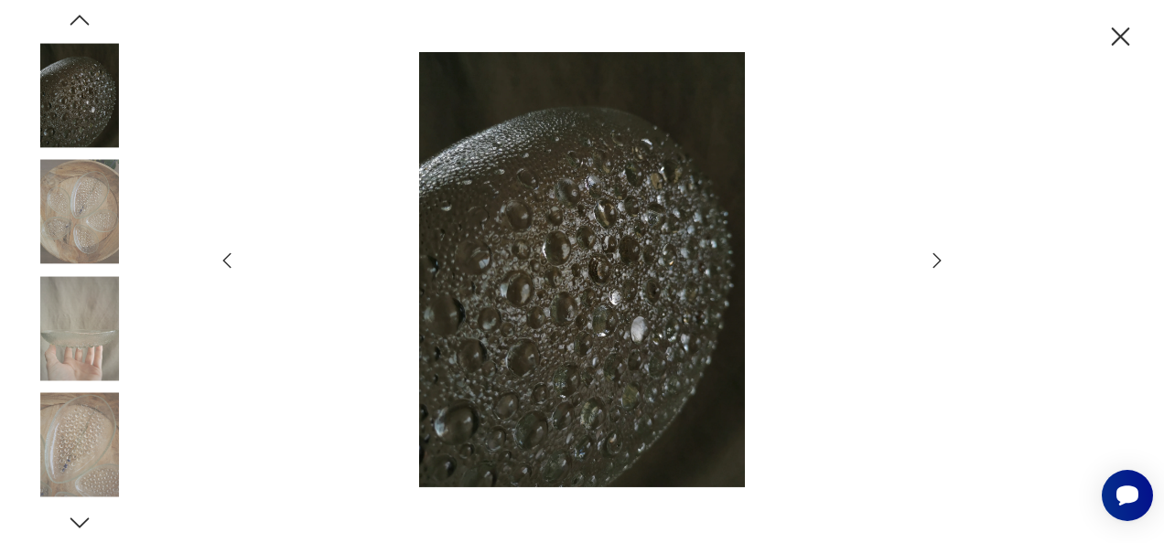
click at [932, 265] on icon "button" at bounding box center [937, 261] width 22 height 22
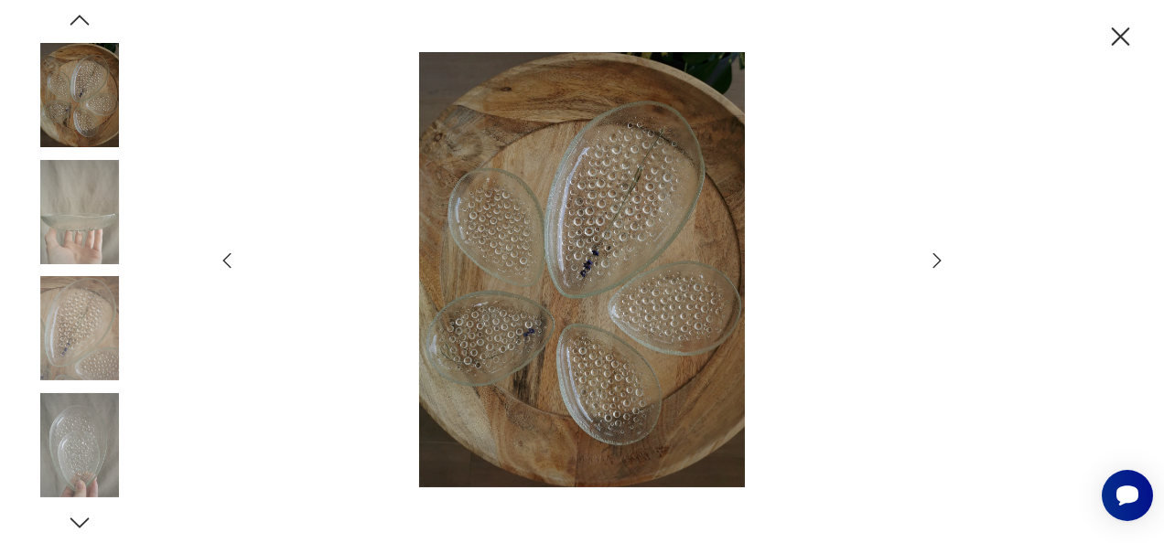
click at [932, 265] on icon "button" at bounding box center [937, 261] width 22 height 22
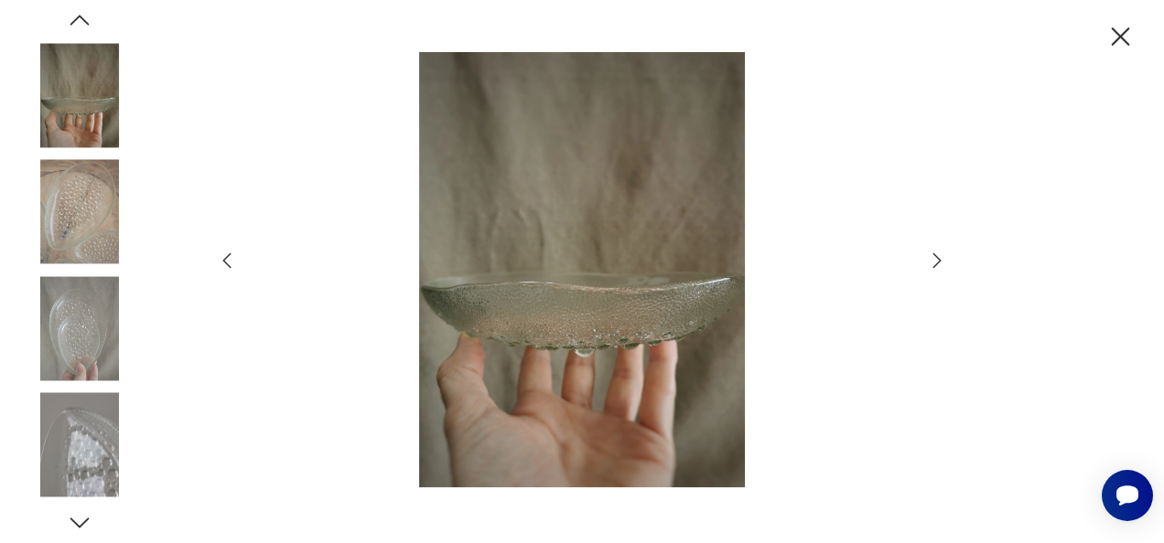
click at [939, 262] on icon "button" at bounding box center [937, 260] width 8 height 15
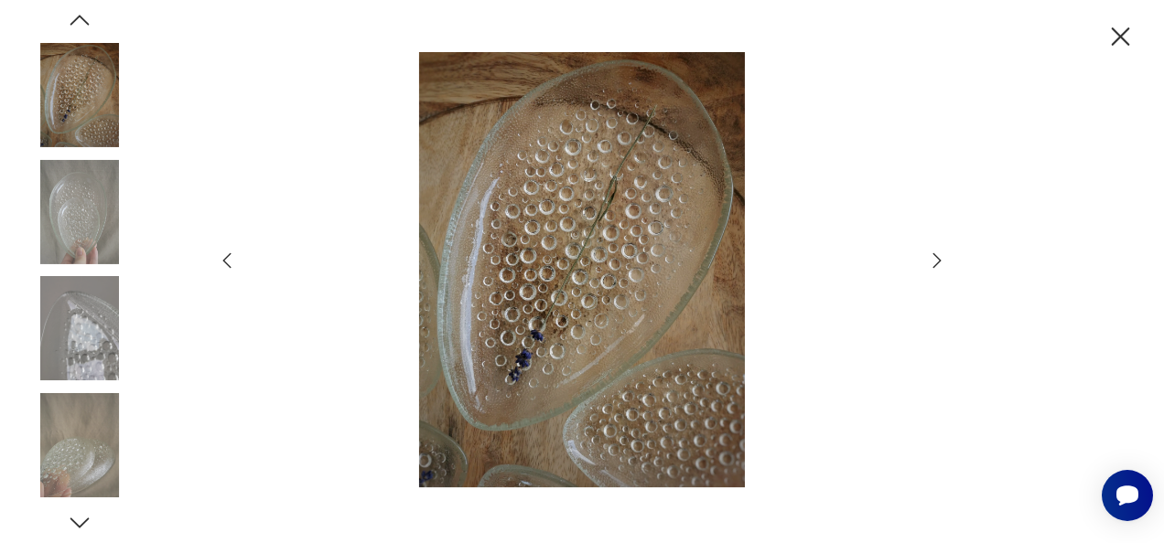
click at [939, 261] on icon "button" at bounding box center [937, 261] width 22 height 22
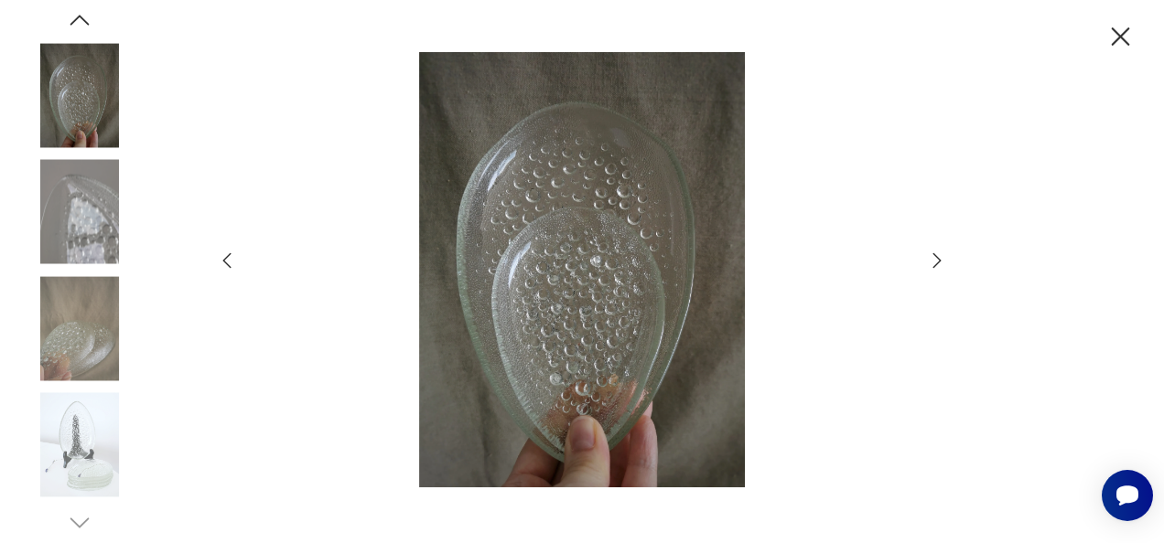
click at [1122, 42] on icon "button" at bounding box center [1120, 37] width 32 height 32
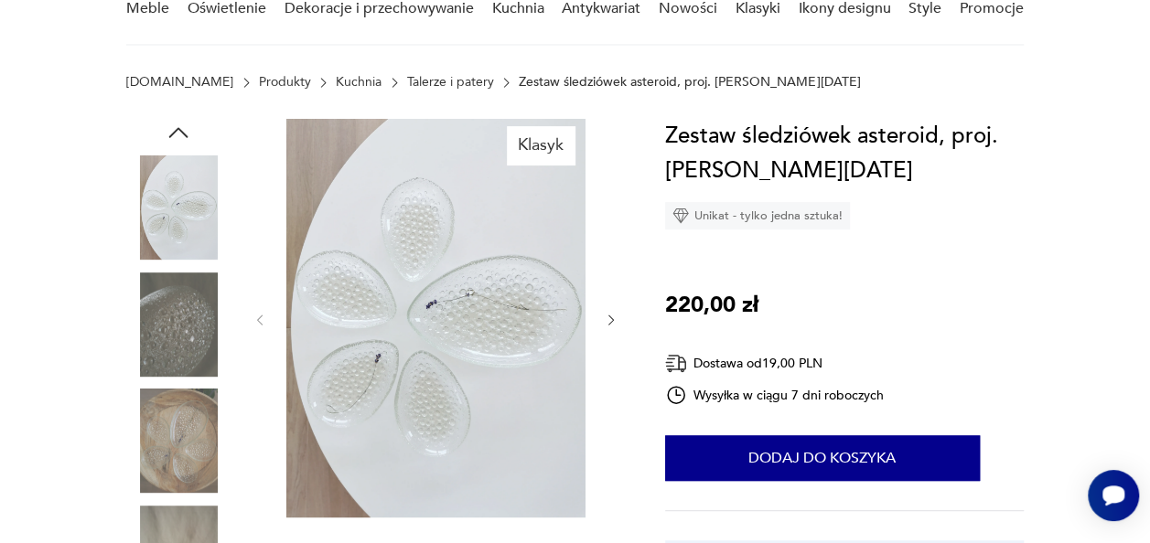
scroll to position [0, 0]
